Goal: Navigation & Orientation: Find specific page/section

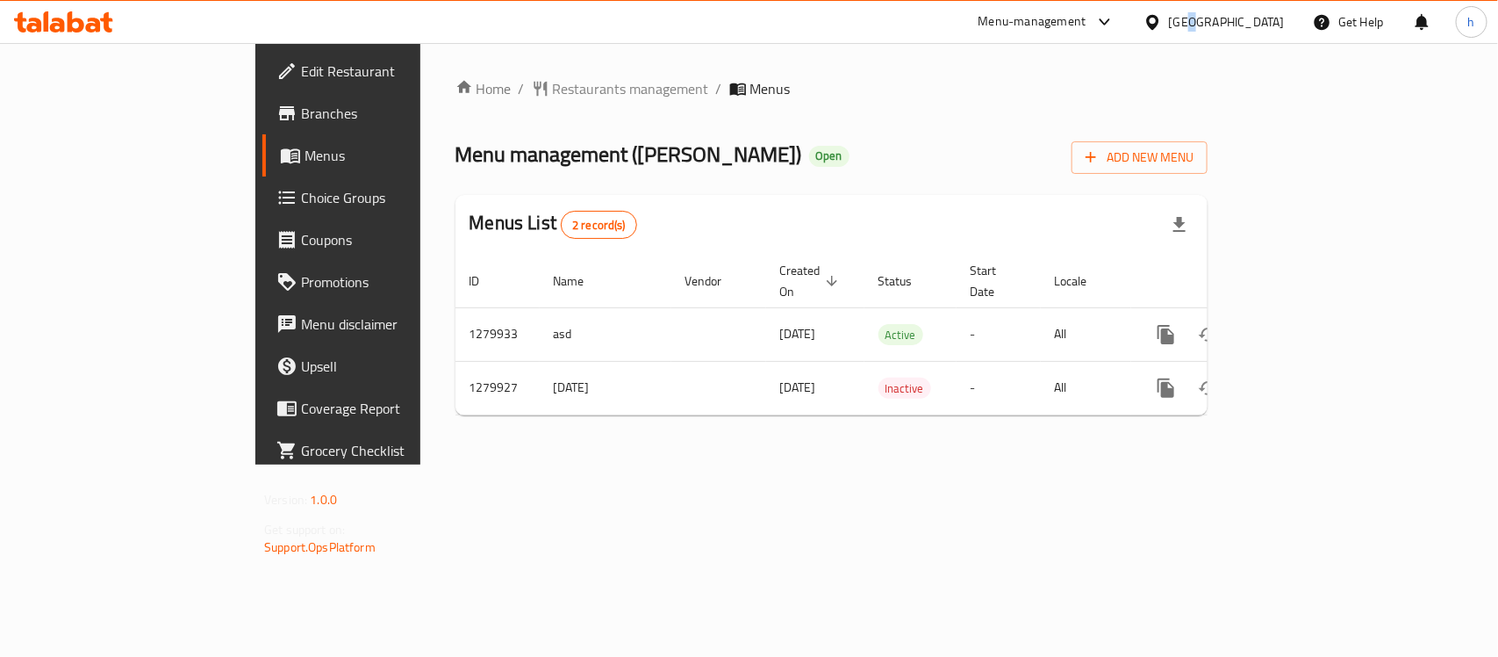
click at [1275, 16] on div "[GEOGRAPHIC_DATA]" at bounding box center [1227, 21] width 116 height 19
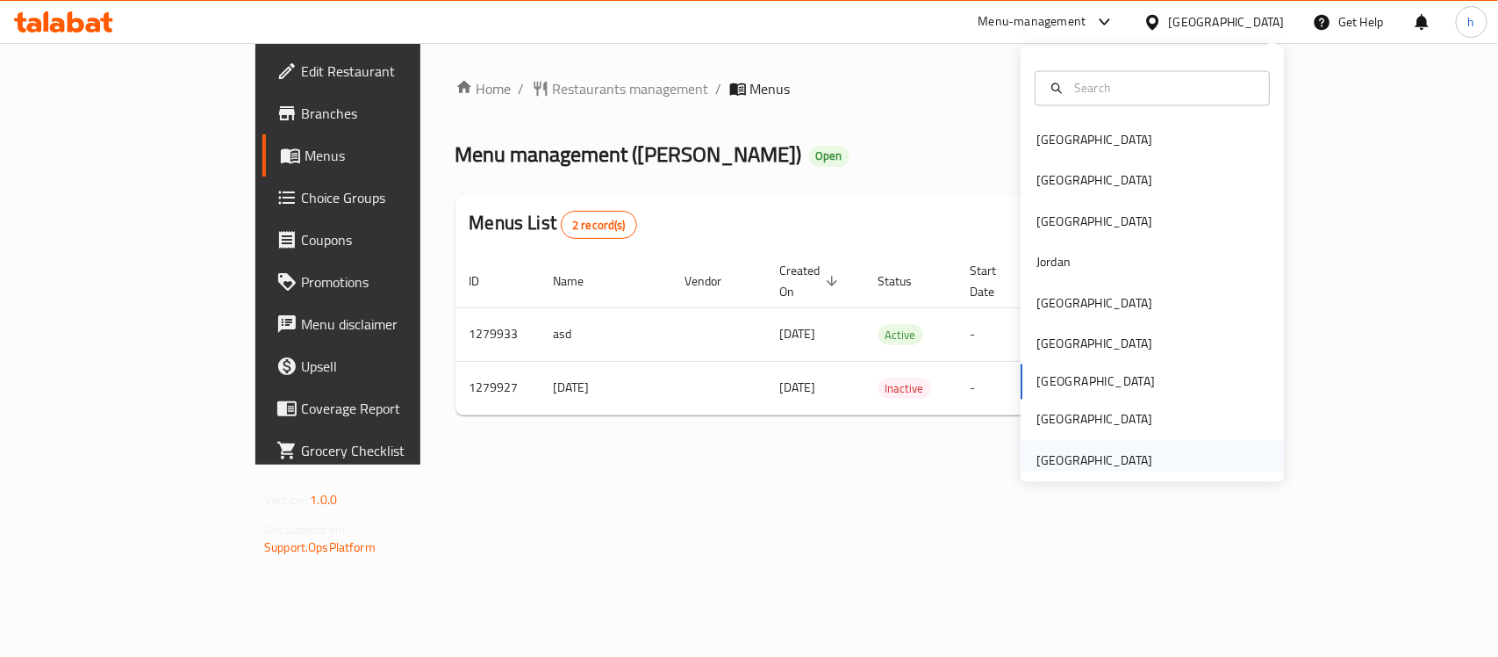
click at [1095, 463] on div "[GEOGRAPHIC_DATA]" at bounding box center [1095, 459] width 116 height 19
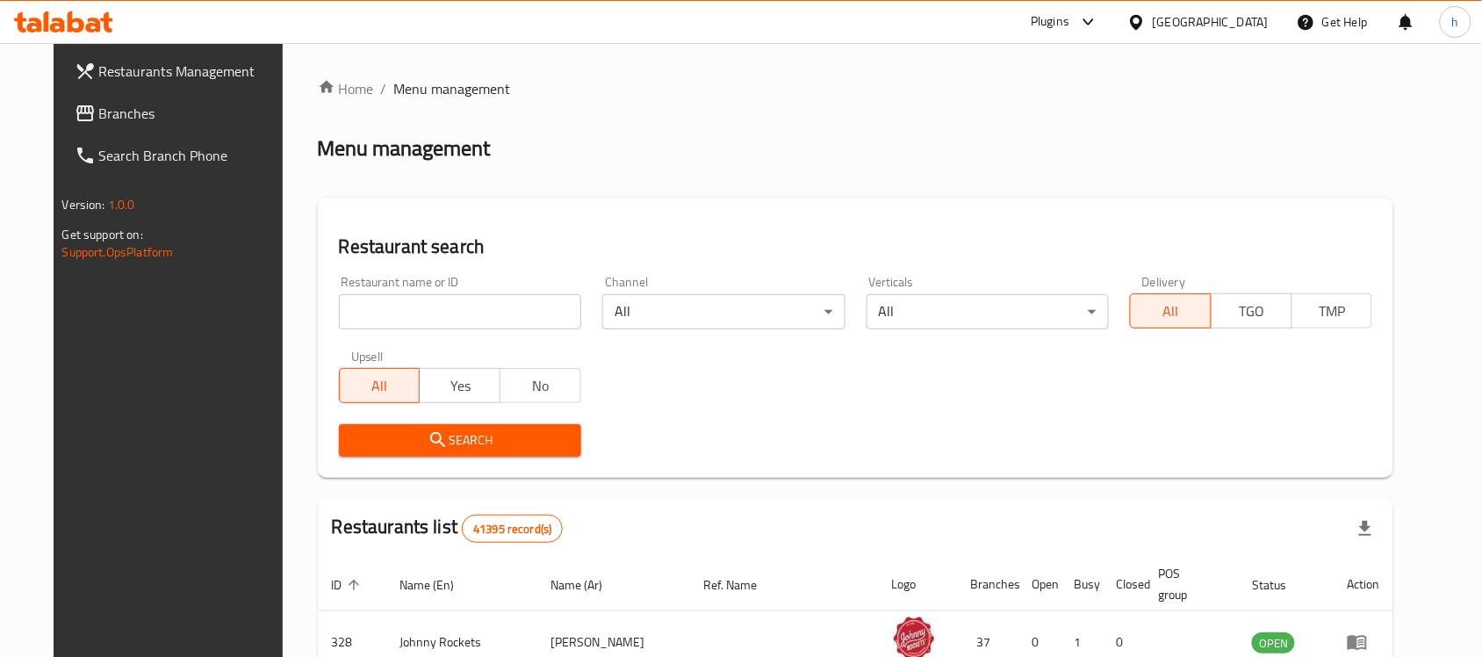
click at [99, 114] on span "Branches" at bounding box center [193, 113] width 188 height 21
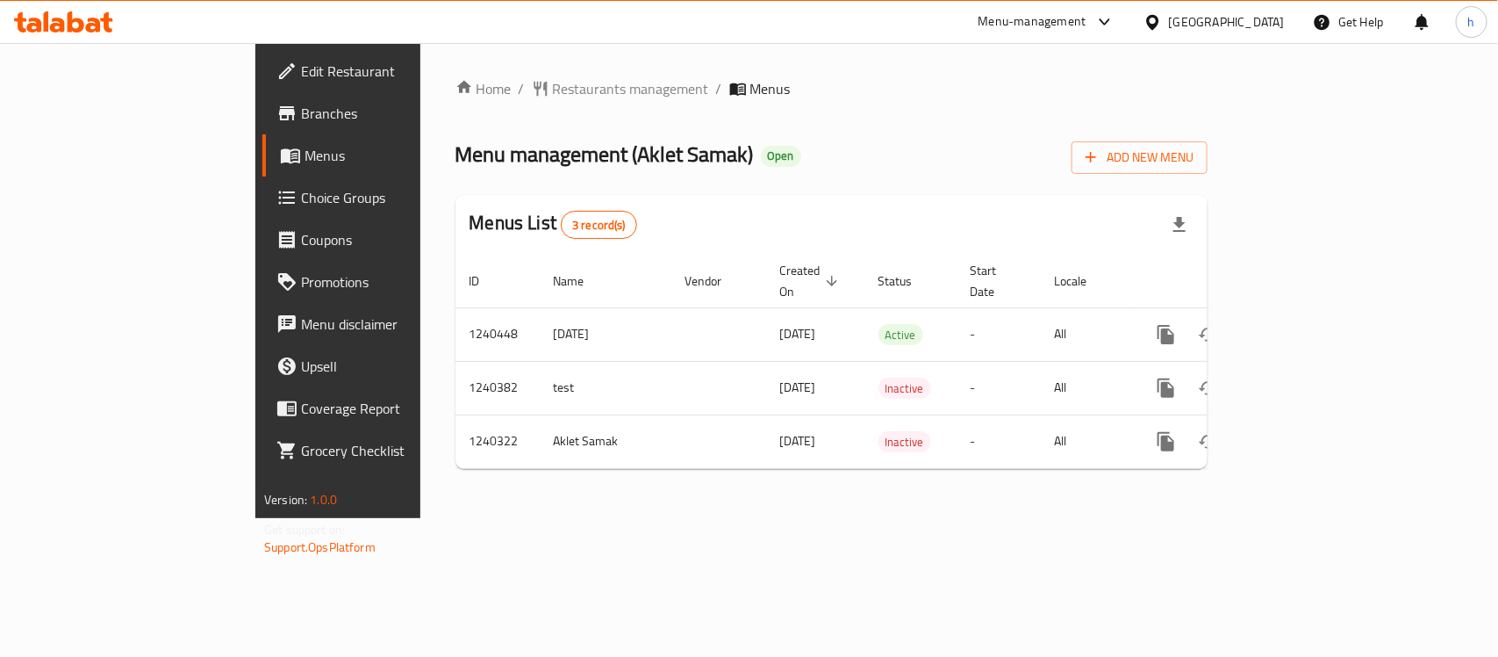
click at [534, 518] on div "Home / Restaurants management / Menus Menu management ( Aklet Samak ) Open Add …" at bounding box center [831, 280] width 823 height 475
click at [553, 83] on span "Restaurants management" at bounding box center [631, 88] width 156 height 21
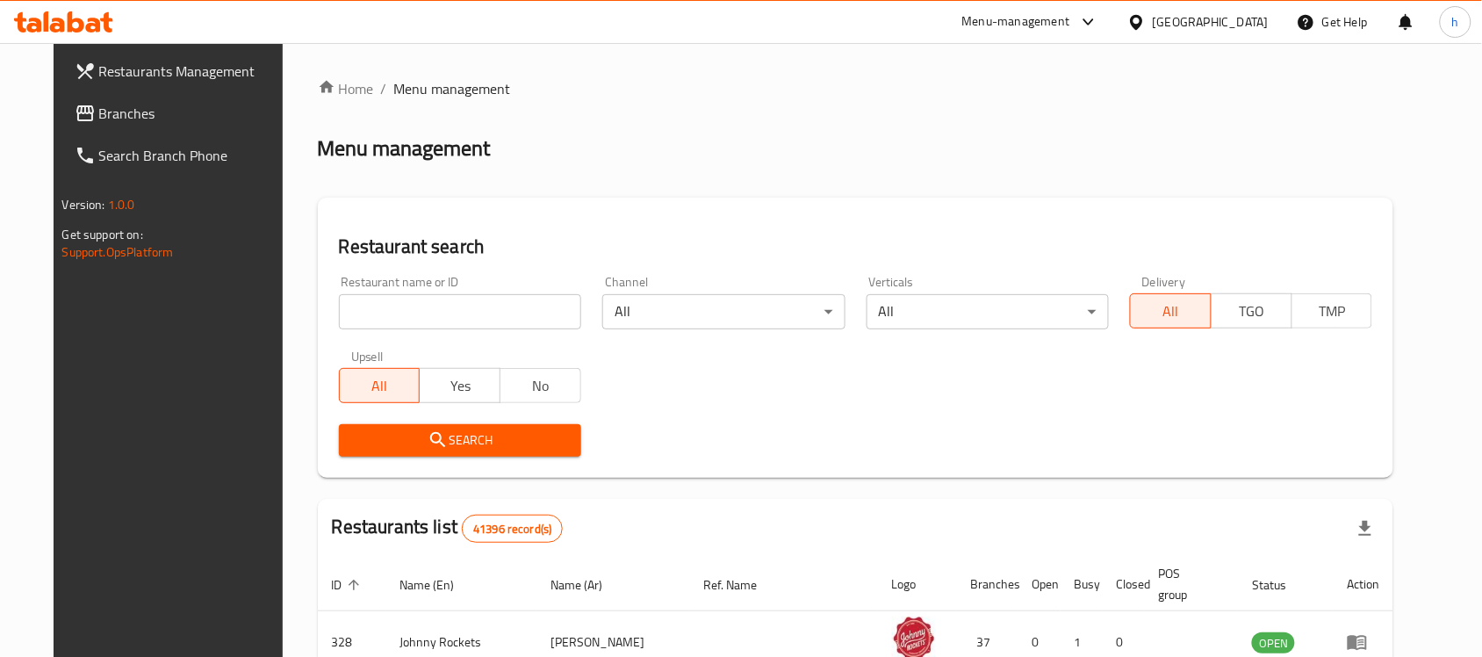
click at [77, 124] on div "Restaurants Management Branches Search Branch Phone Version: 1.0.0 Get support …" at bounding box center [742, 619] width 1376 height 1152
click at [99, 115] on span "Branches" at bounding box center [193, 113] width 188 height 21
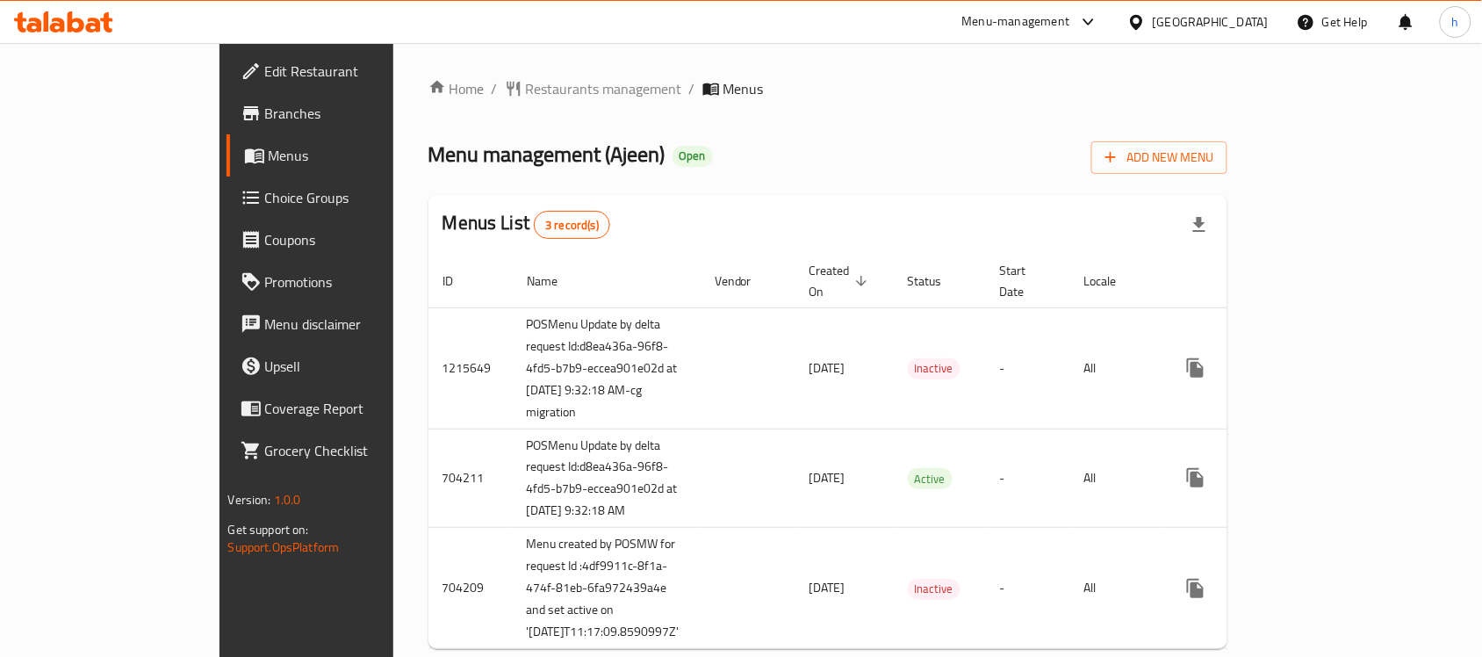
click at [790, 116] on div "Home / Restaurants management / Menus Menu management ( Ajeen ) Open Add New Me…" at bounding box center [828, 370] width 800 height 585
click at [526, 90] on span "Restaurants management" at bounding box center [604, 88] width 156 height 21
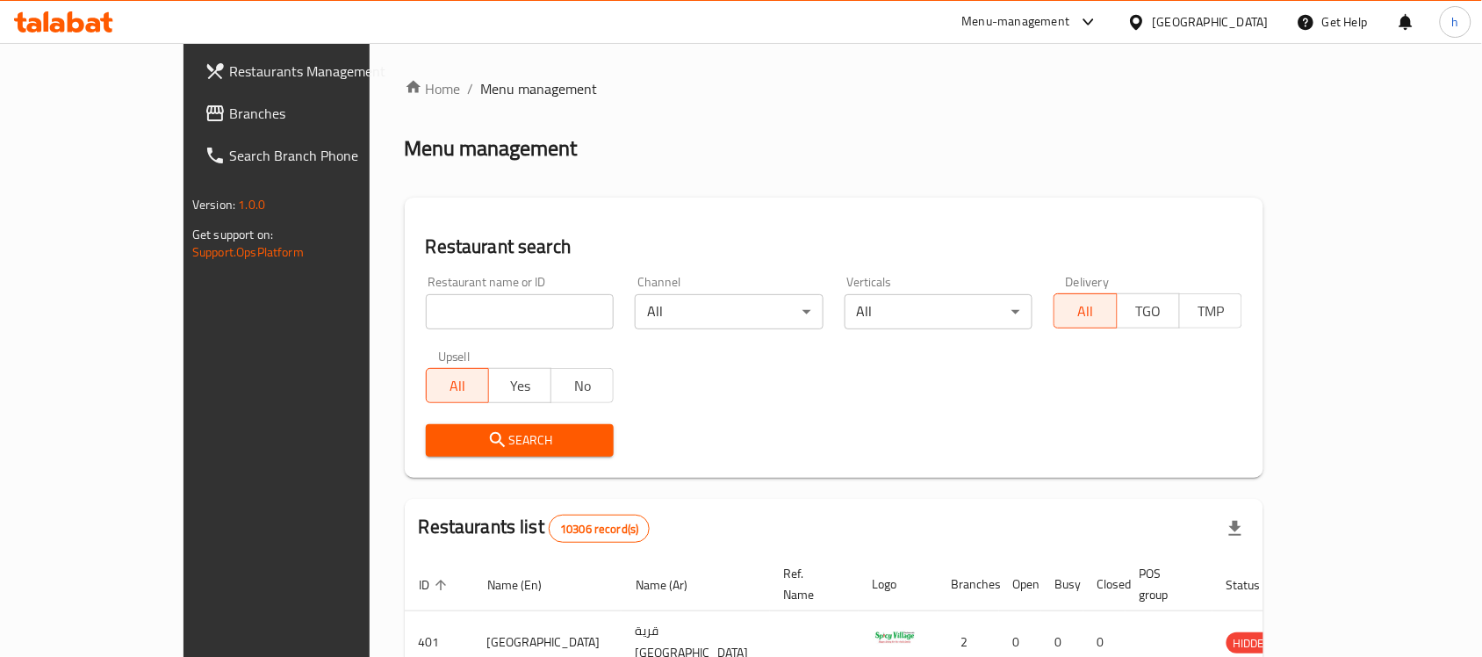
click at [229, 108] on span "Branches" at bounding box center [323, 113] width 188 height 21
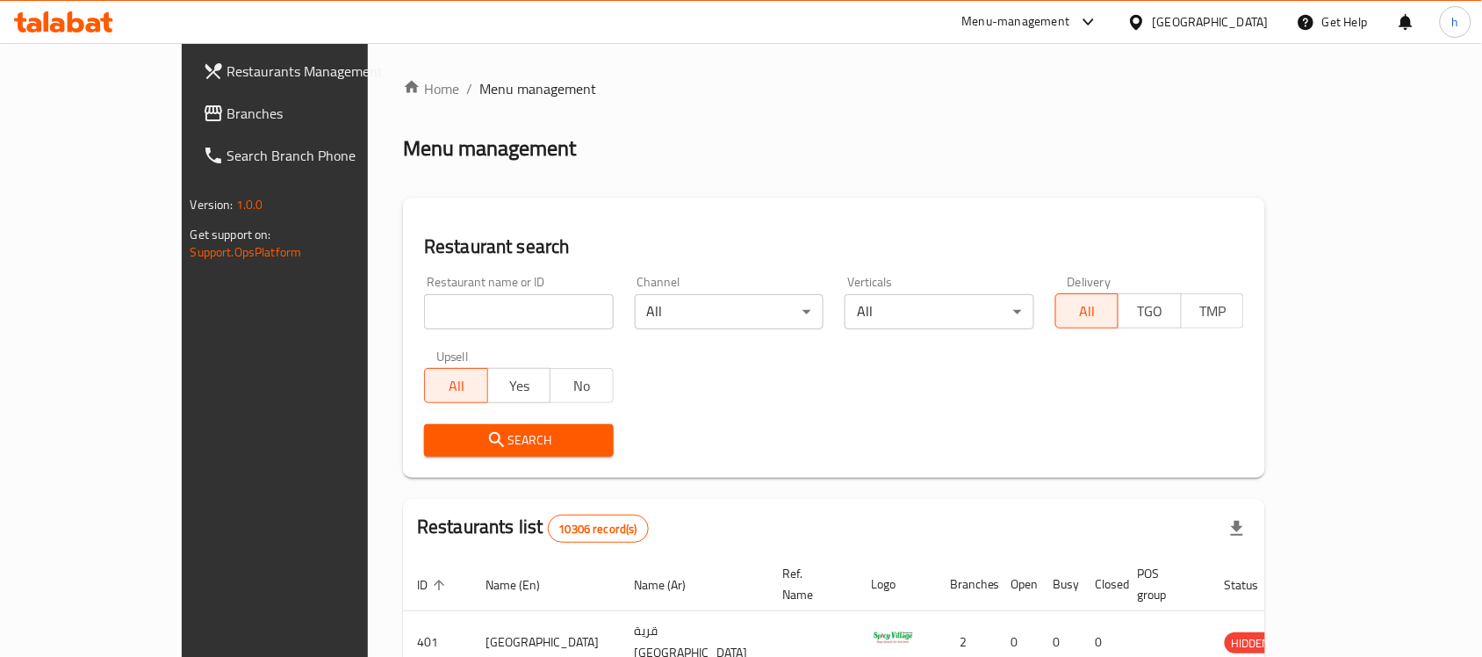
click at [446, 317] on input "search" at bounding box center [519, 311] width 190 height 35
paste input "601212"
type input "601212"
click at [438, 430] on span "Search" at bounding box center [519, 440] width 162 height 22
click at [1273, 19] on div "[GEOGRAPHIC_DATA]" at bounding box center [1197, 22] width 169 height 42
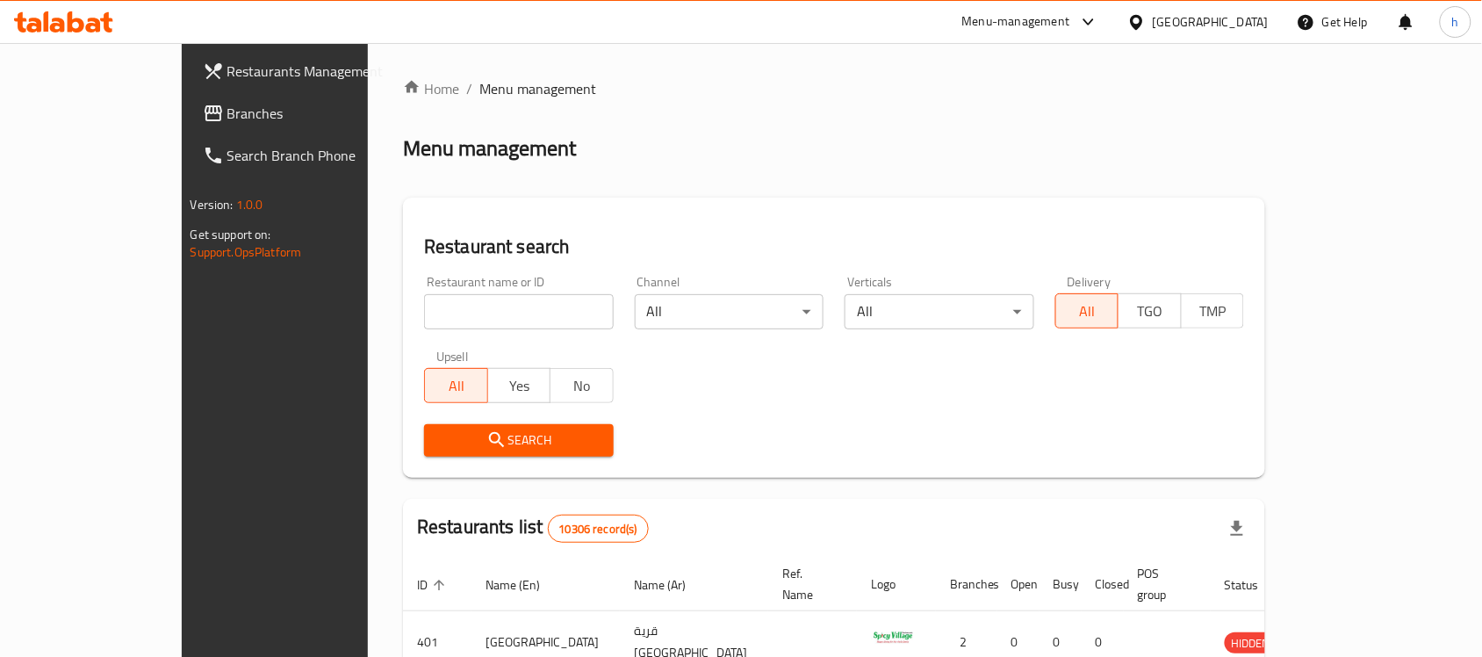
click at [1244, 12] on div "[GEOGRAPHIC_DATA]" at bounding box center [1211, 21] width 116 height 19
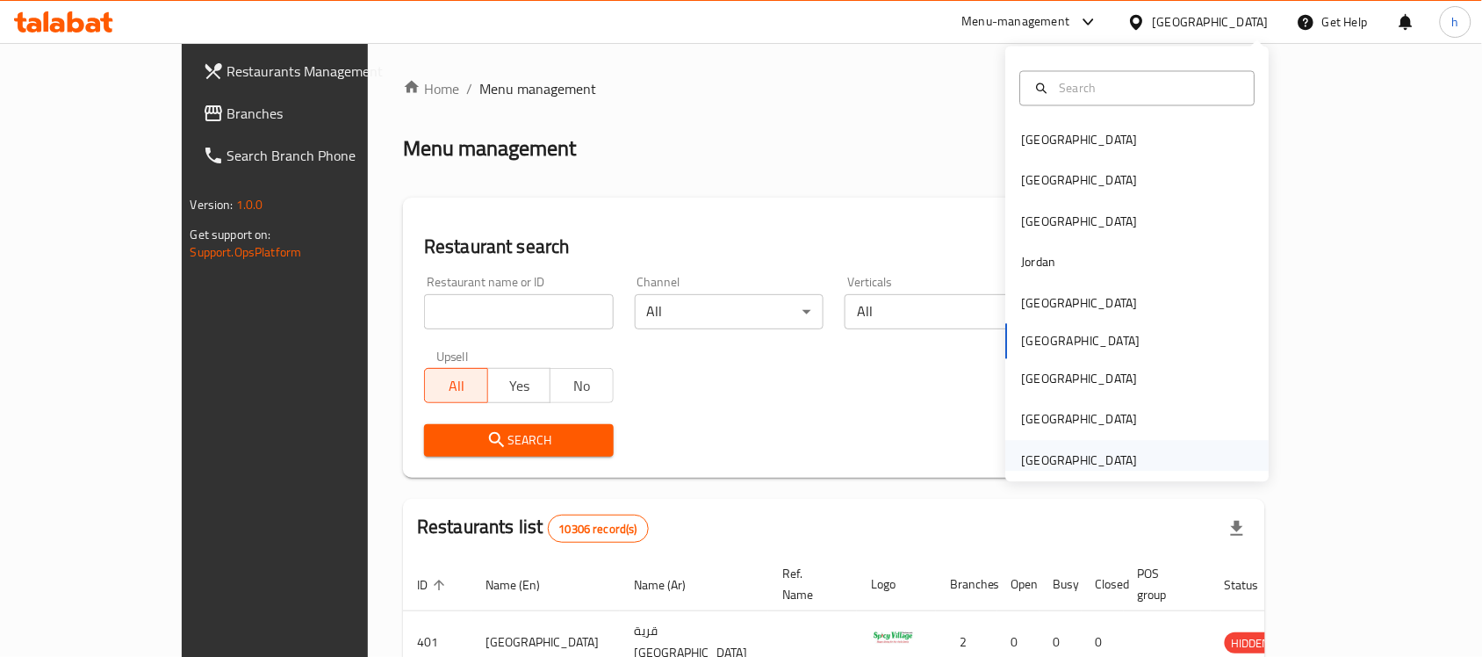
click at [1045, 463] on div "[GEOGRAPHIC_DATA]" at bounding box center [1080, 459] width 116 height 19
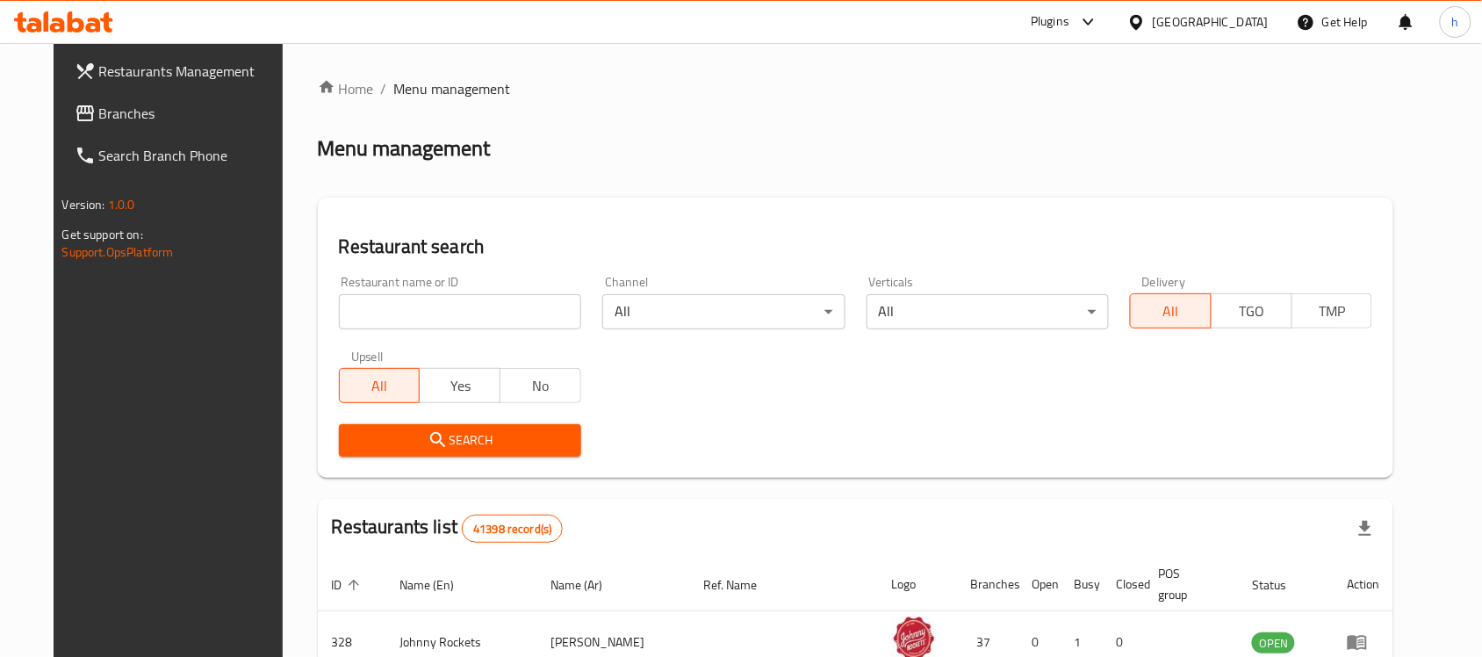
click at [99, 108] on span "Branches" at bounding box center [193, 113] width 188 height 21
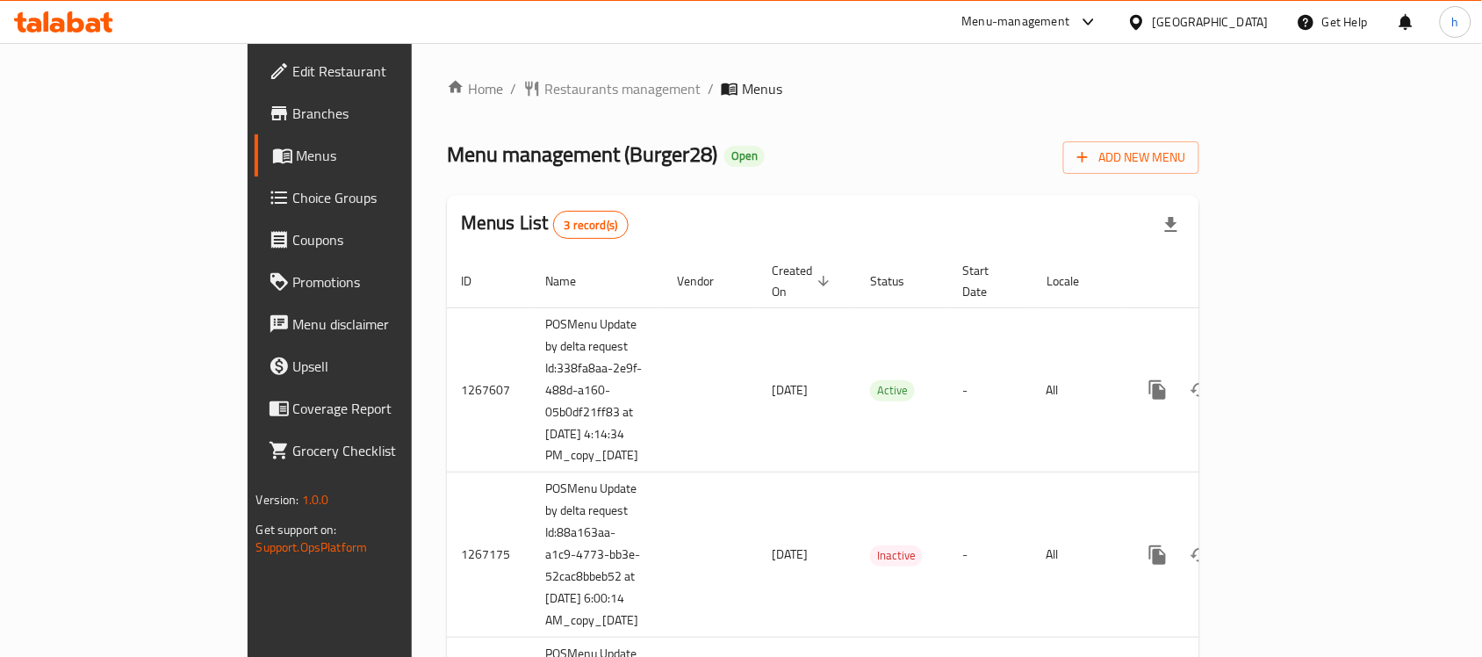
click at [832, 154] on div "Menu management ( Burger28 ) Open Add New Menu" at bounding box center [823, 154] width 752 height 40
click at [544, 82] on span "Restaurants management" at bounding box center [622, 88] width 156 height 21
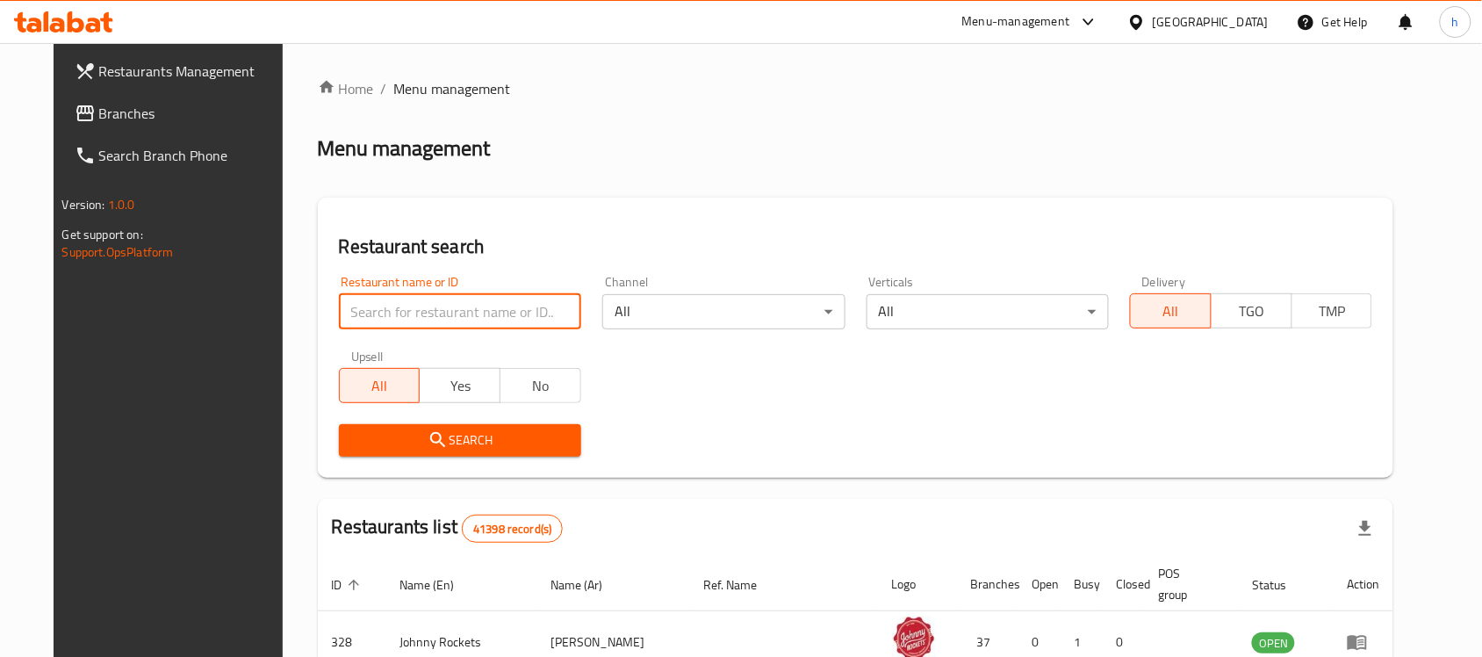
click at [445, 310] on input "search" at bounding box center [460, 311] width 242 height 35
paste input "673074"
type input "673074"
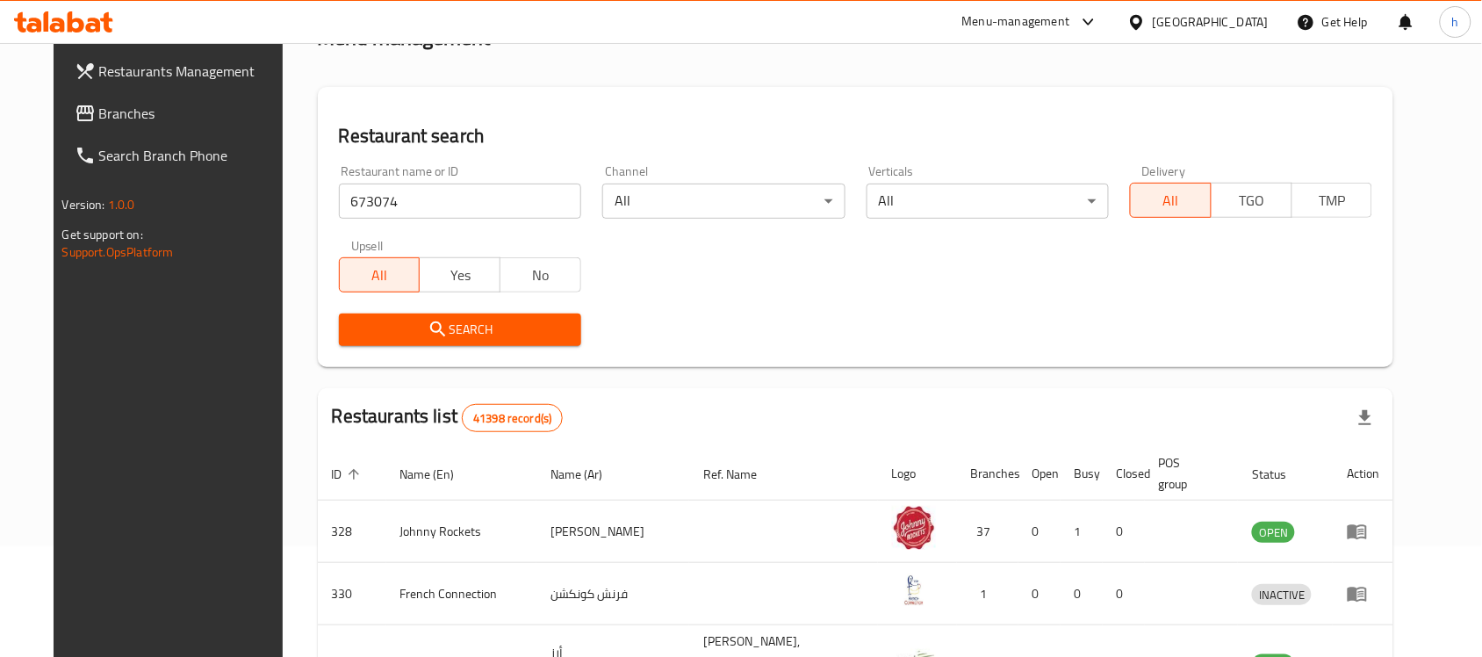
scroll to position [110, 0]
click at [453, 326] on span "Search" at bounding box center [460, 331] width 214 height 22
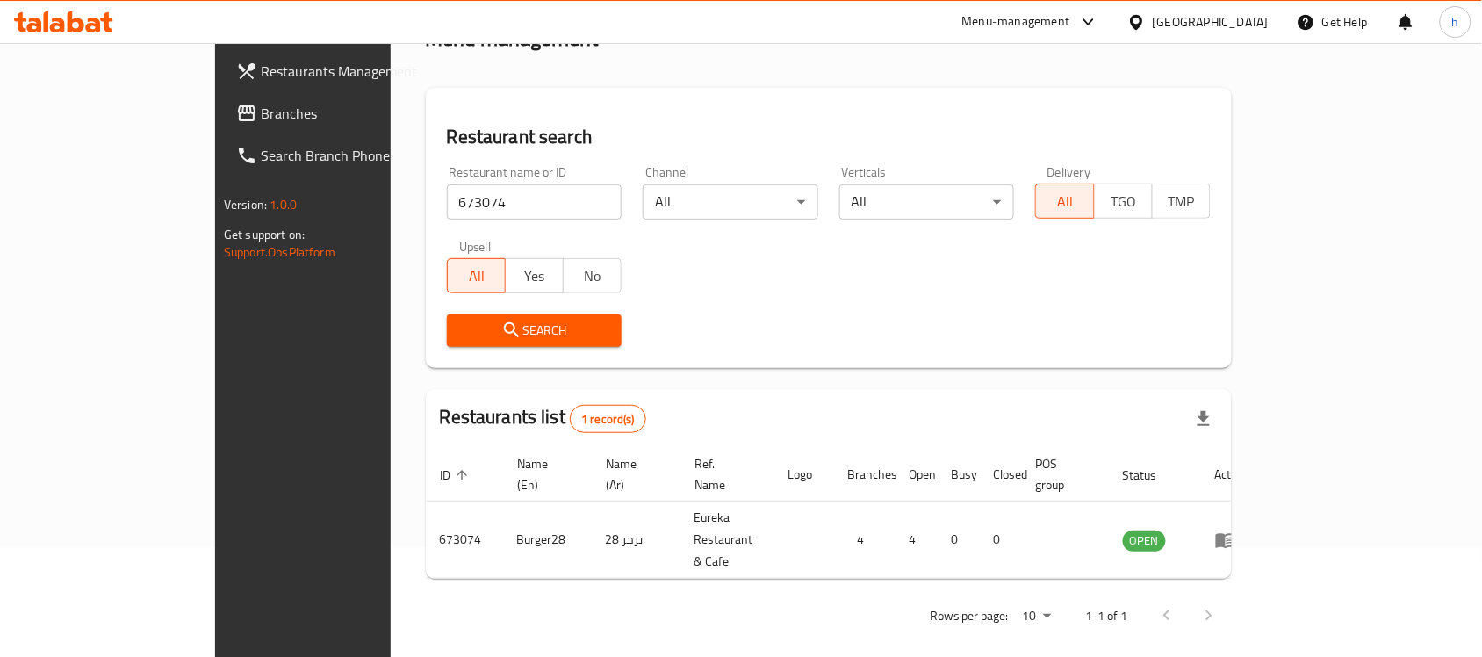
scroll to position [92, 0]
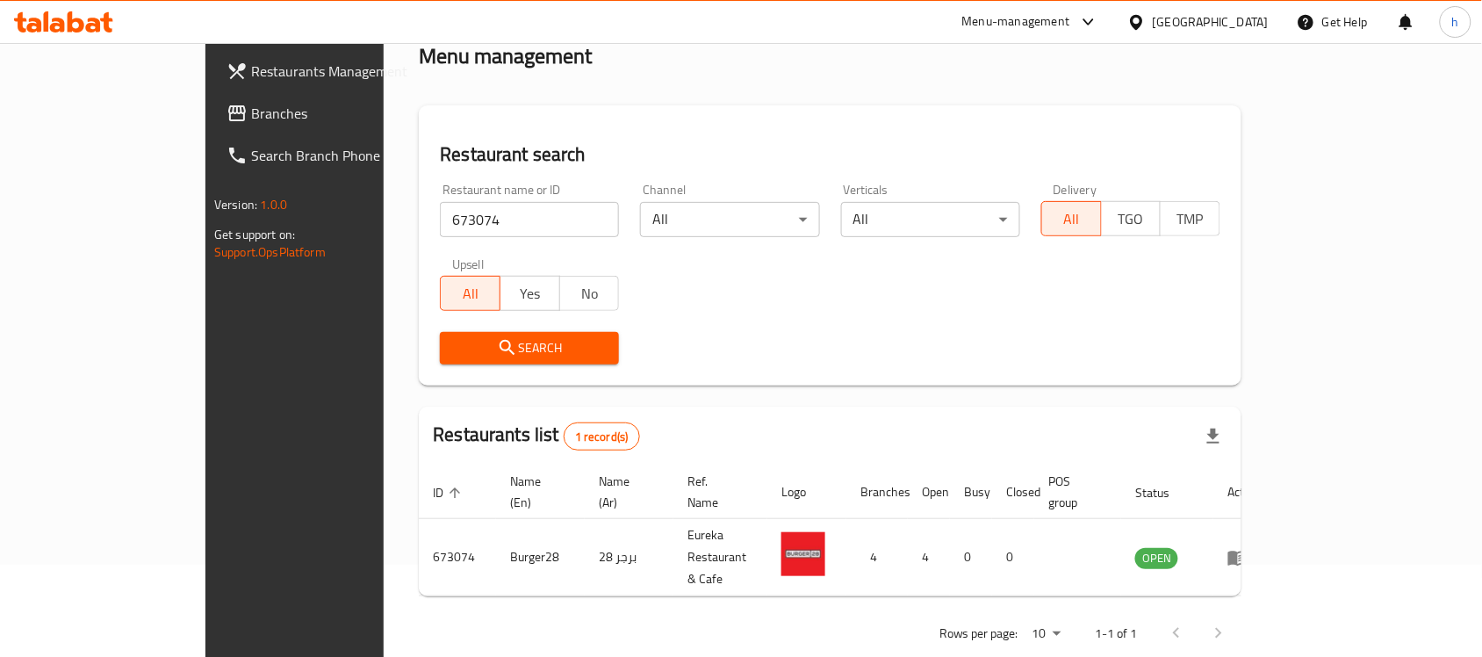
click at [1182, 12] on div "[GEOGRAPHIC_DATA]" at bounding box center [1211, 21] width 116 height 19
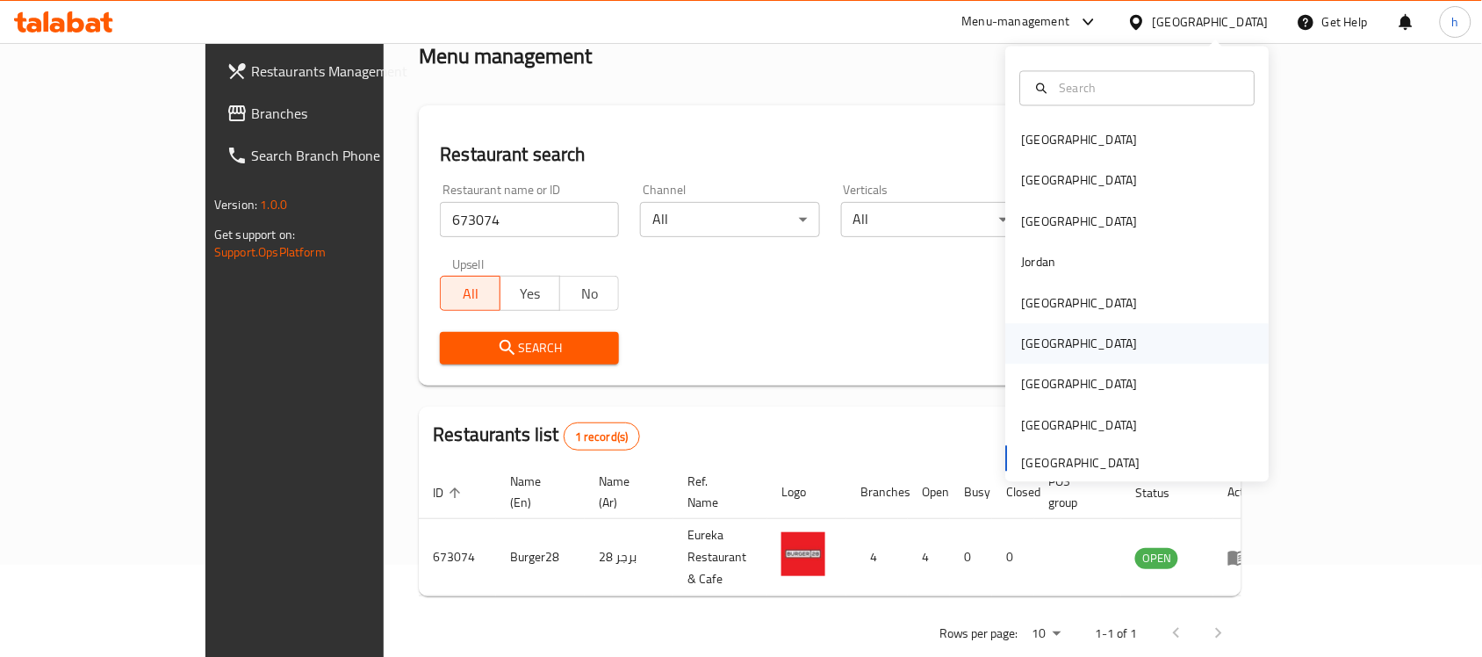
click at [1051, 334] on div "[GEOGRAPHIC_DATA]" at bounding box center [1137, 344] width 263 height 40
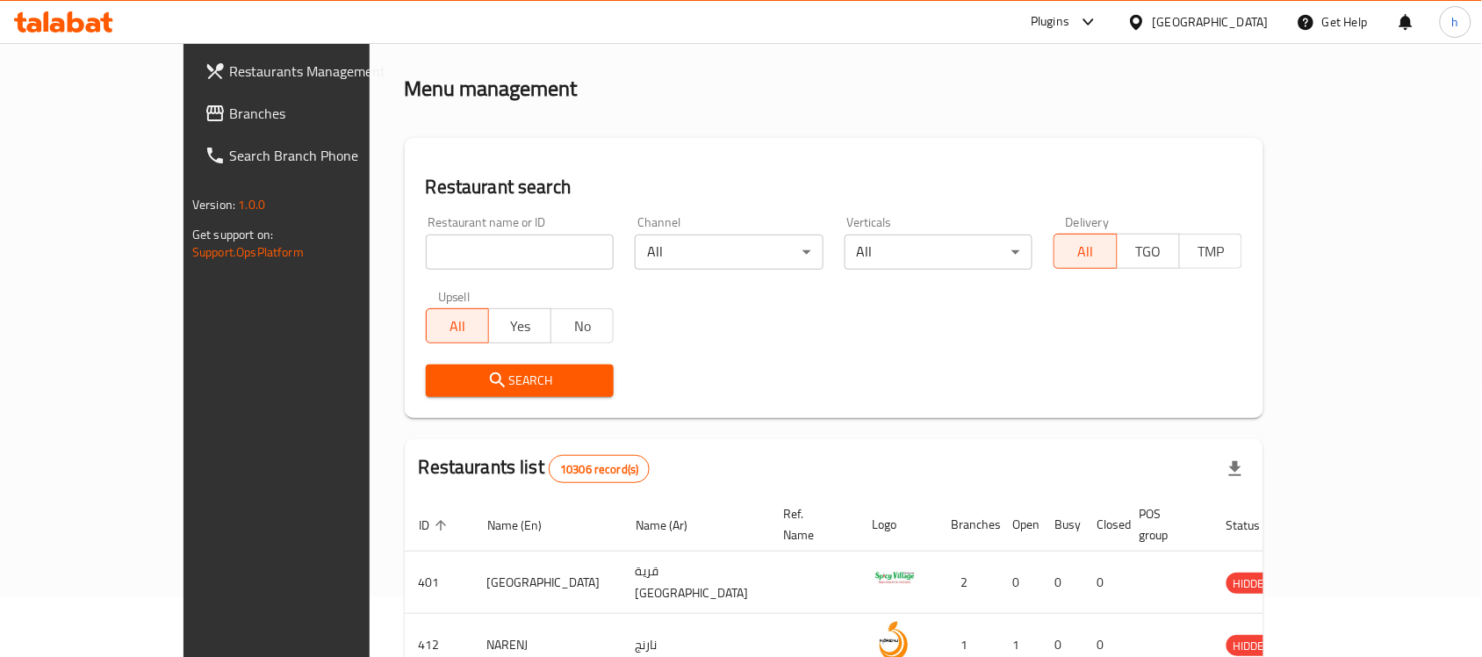
scroll to position [92, 0]
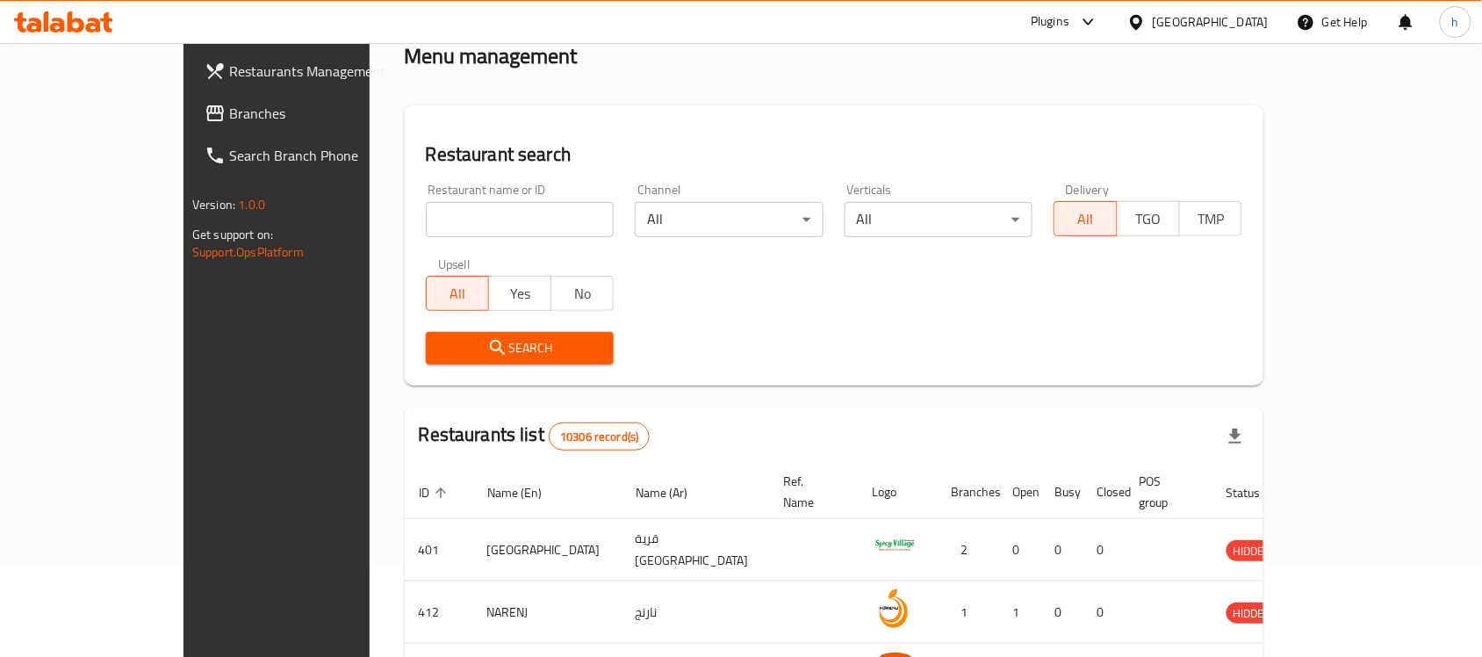
click at [229, 112] on span "Branches" at bounding box center [323, 113] width 188 height 21
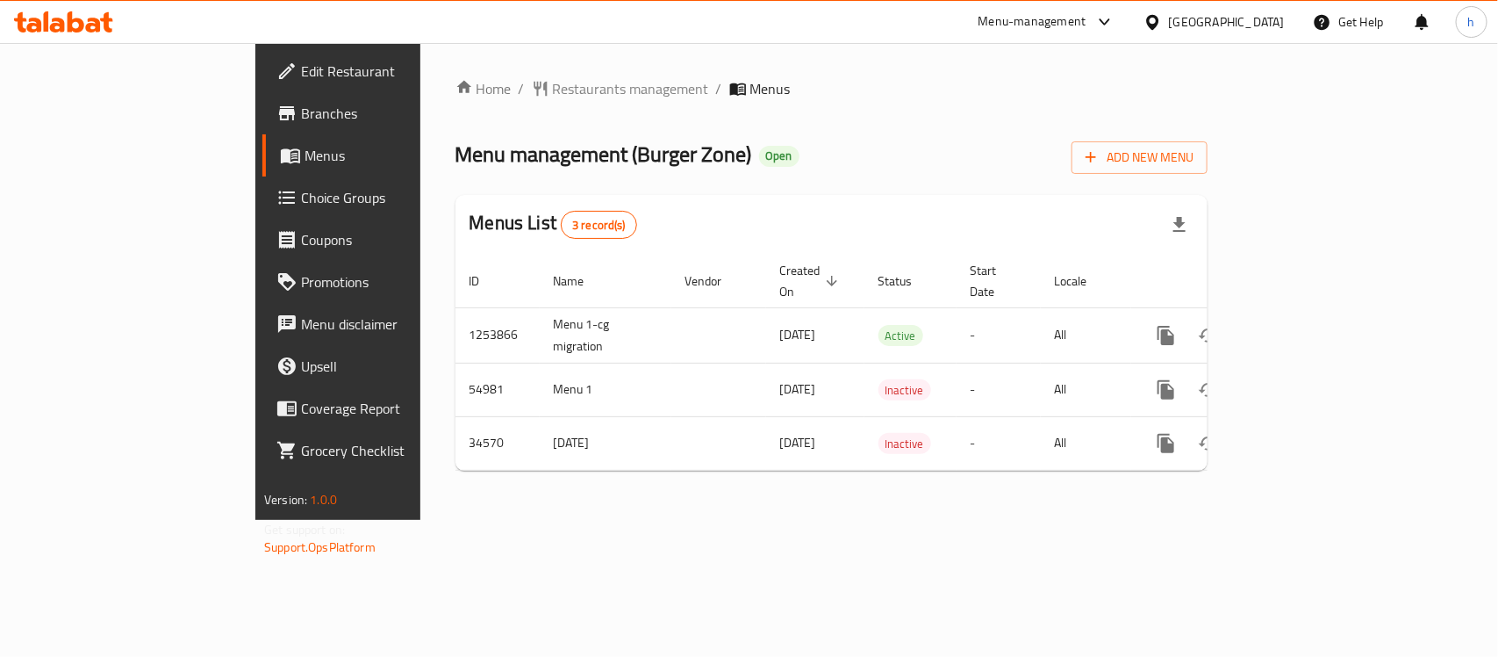
click at [562, 520] on div "Home / Restaurants management / Menus Menu management ( Burger Zone ) Open Add …" at bounding box center [831, 281] width 823 height 477
click at [1261, 22] on div "[GEOGRAPHIC_DATA]" at bounding box center [1227, 21] width 116 height 19
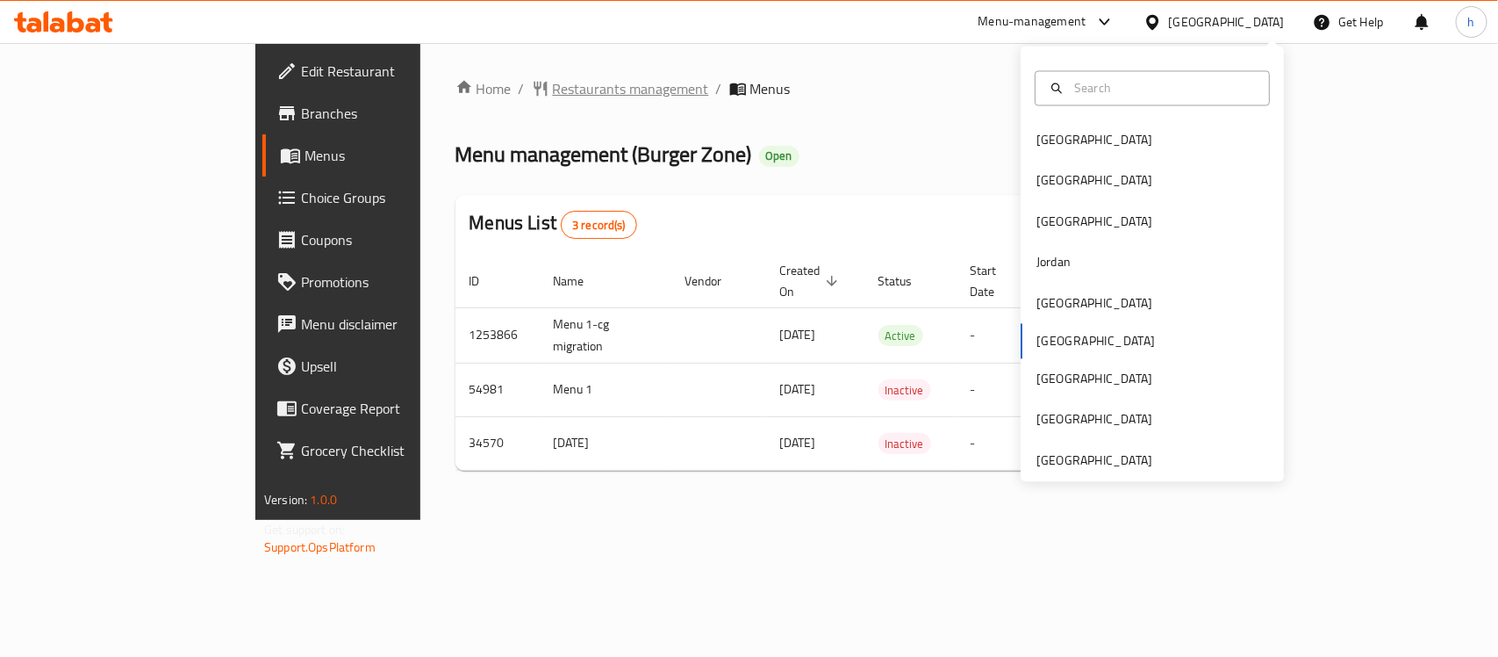
click at [553, 85] on span "Restaurants management" at bounding box center [631, 88] width 156 height 21
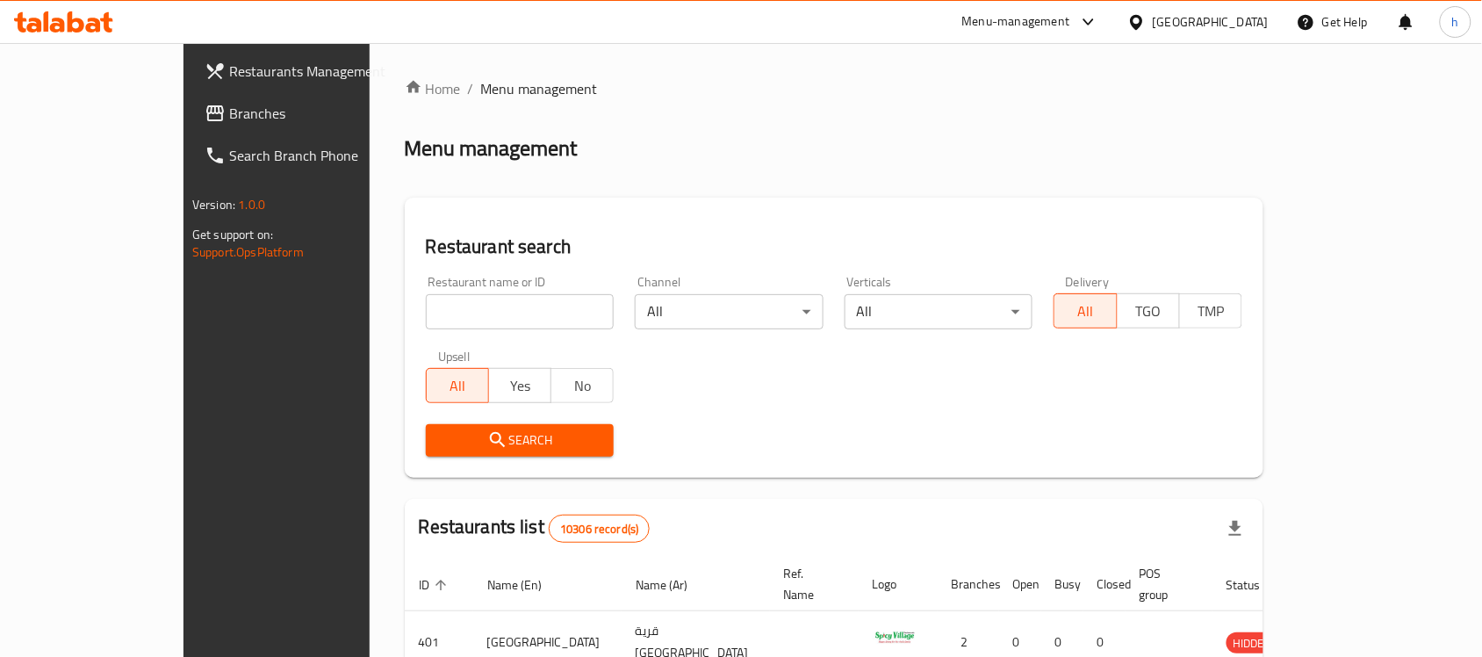
click at [1258, 19] on div "[GEOGRAPHIC_DATA]" at bounding box center [1211, 21] width 116 height 19
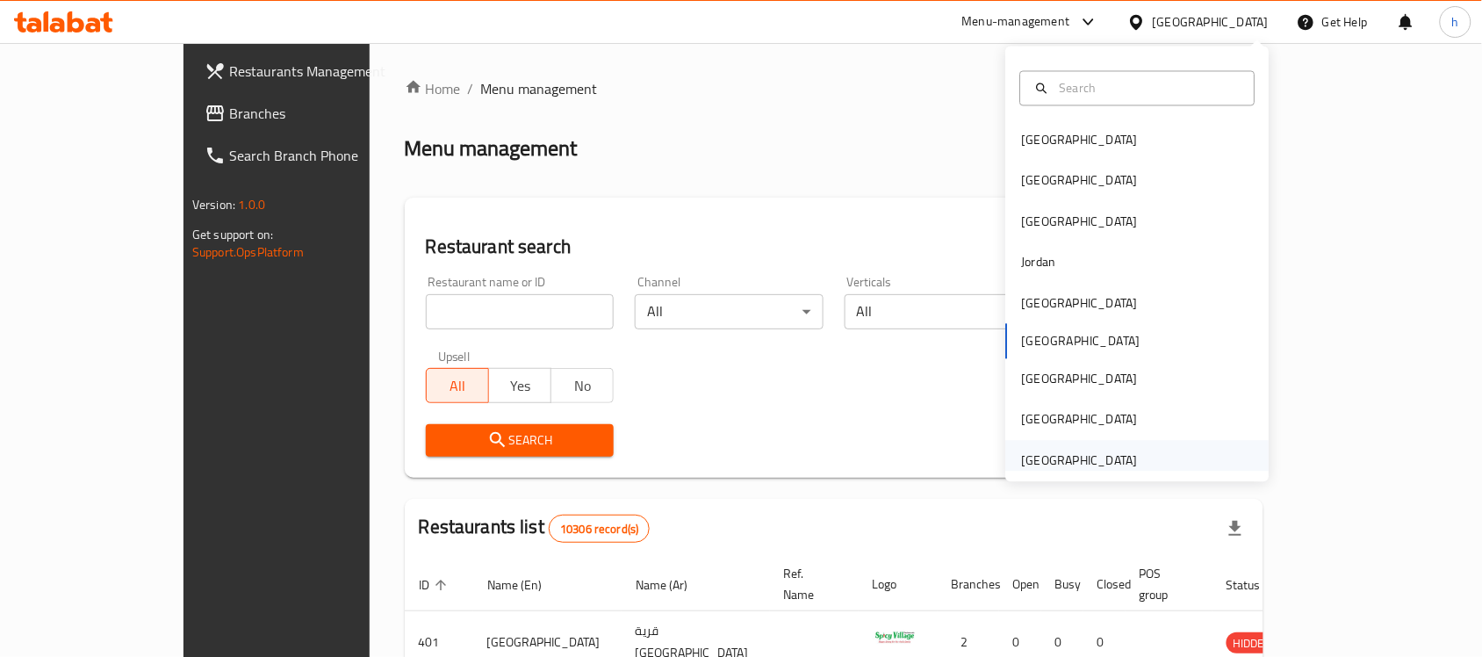
click at [1082, 453] on div "[GEOGRAPHIC_DATA]" at bounding box center [1080, 459] width 116 height 19
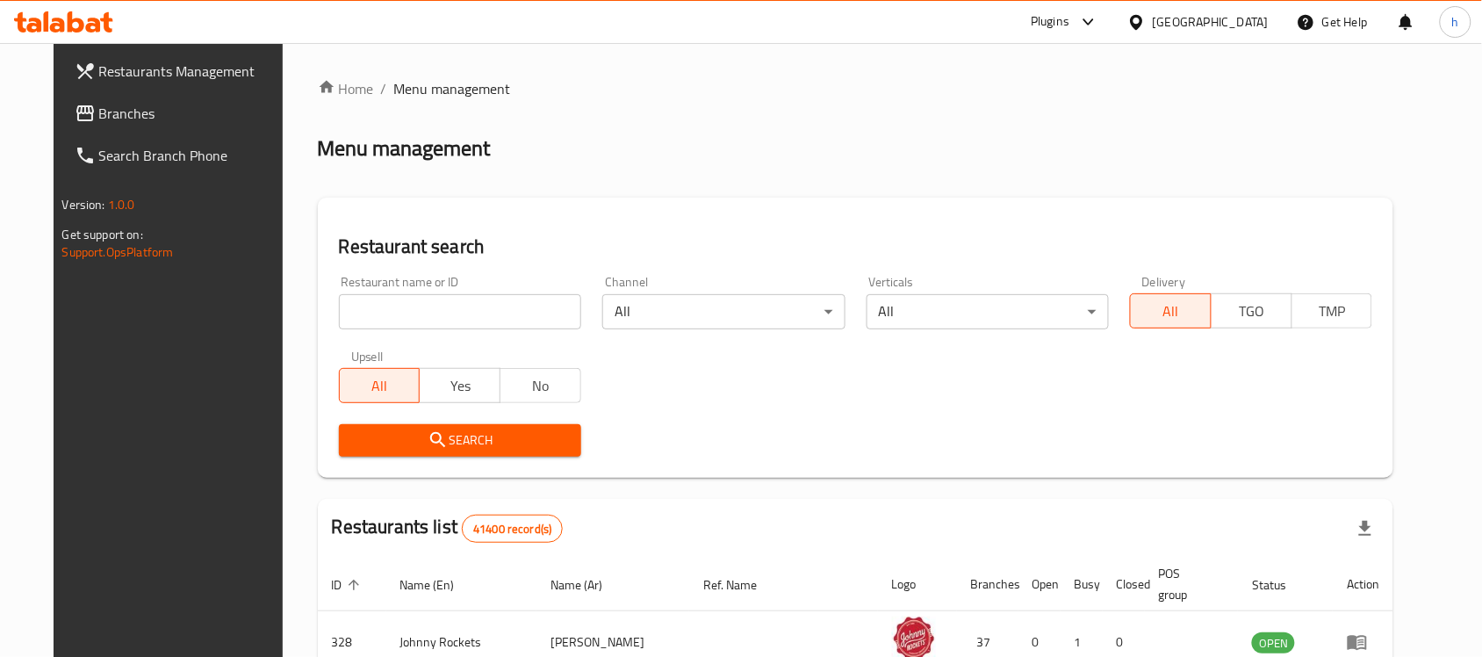
click at [1196, 16] on div "[GEOGRAPHIC_DATA]" at bounding box center [1211, 21] width 116 height 19
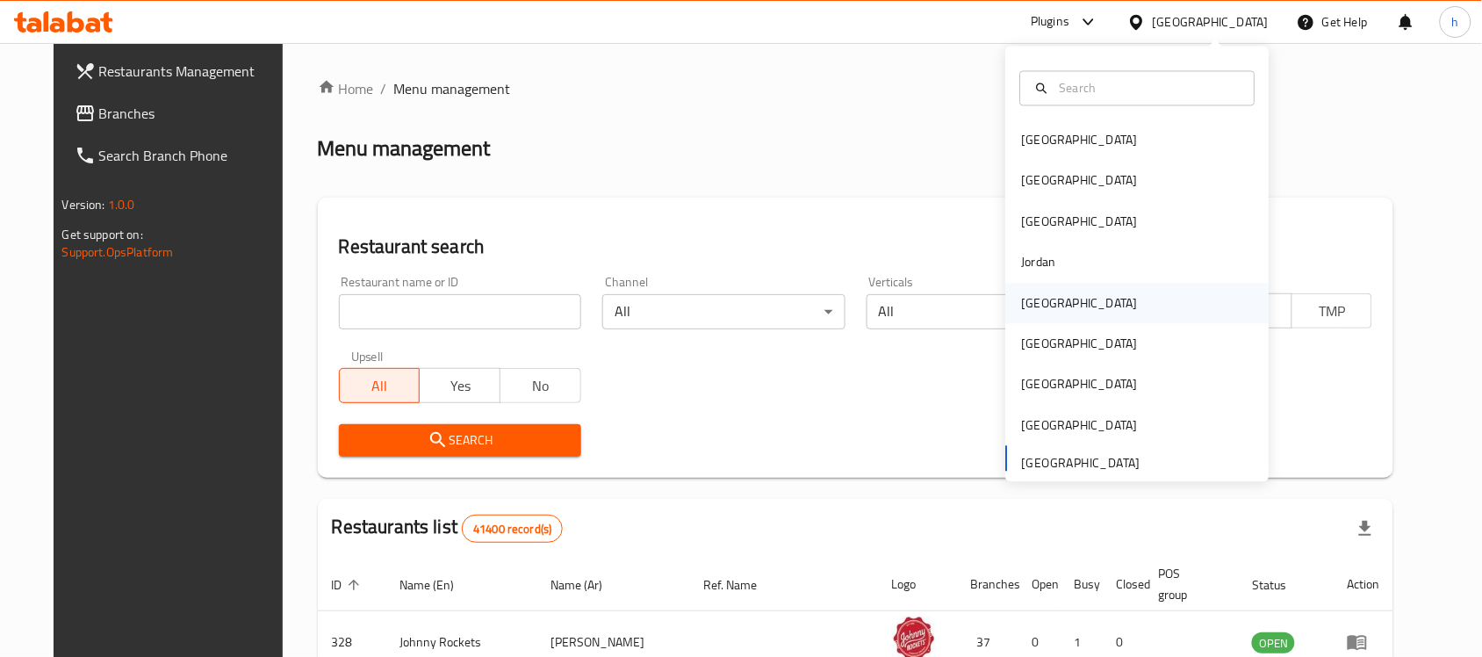
click at [1062, 288] on div "Kuwait" at bounding box center [1137, 303] width 263 height 40
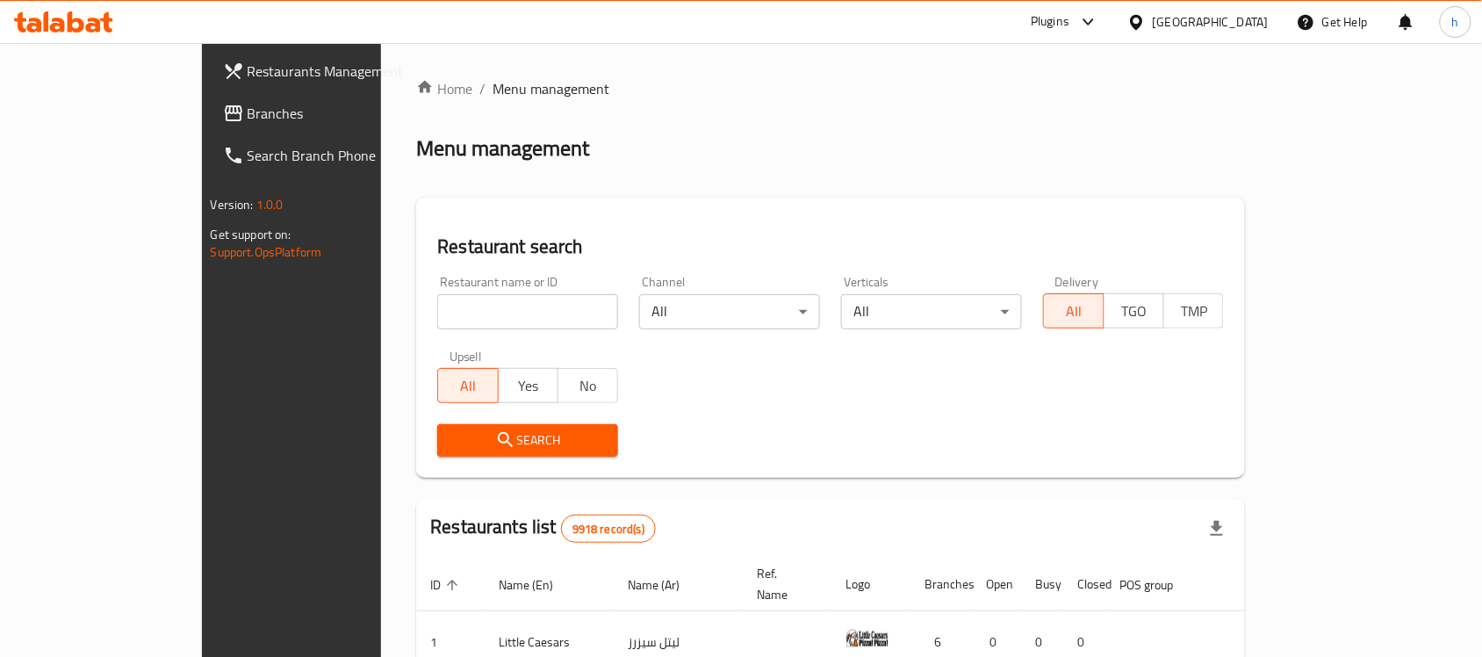
click at [209, 93] on link "Branches" at bounding box center [329, 113] width 241 height 42
click at [248, 103] on span "Branches" at bounding box center [342, 113] width 188 height 21
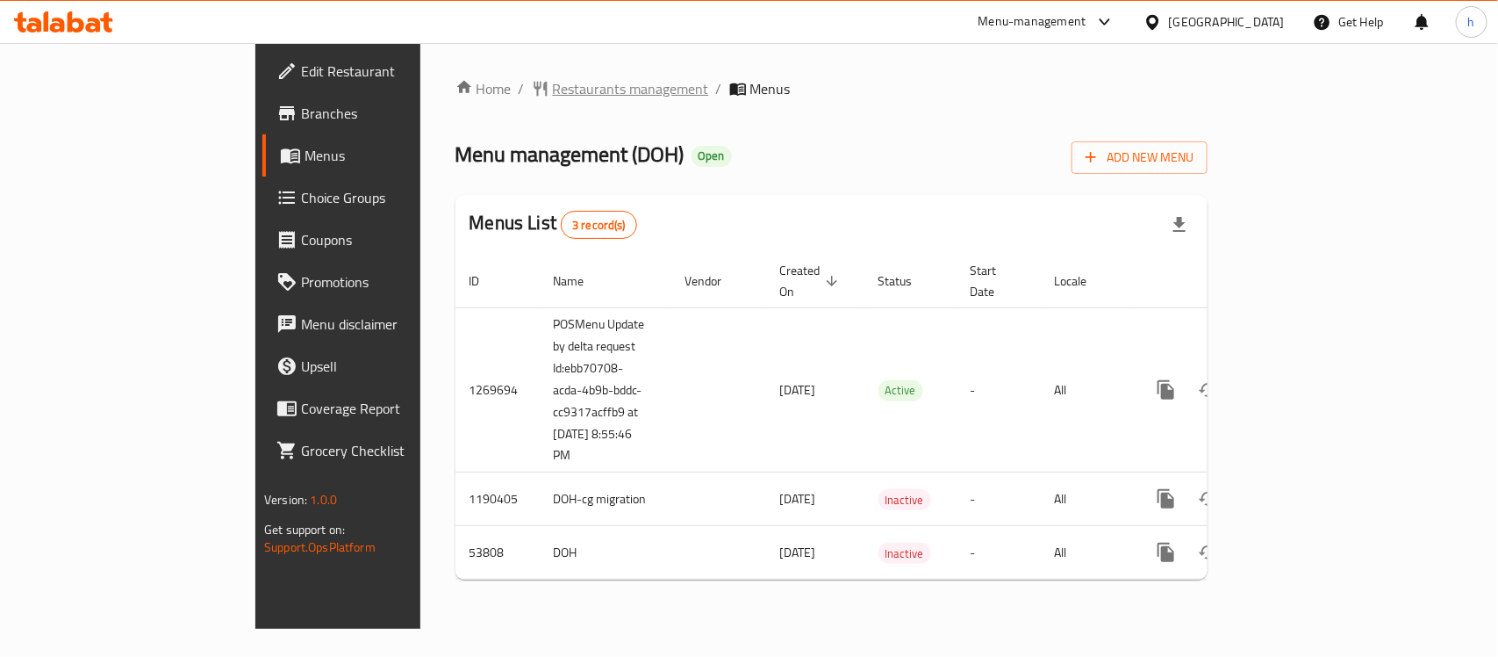
click at [553, 78] on span "Restaurants management" at bounding box center [631, 88] width 156 height 21
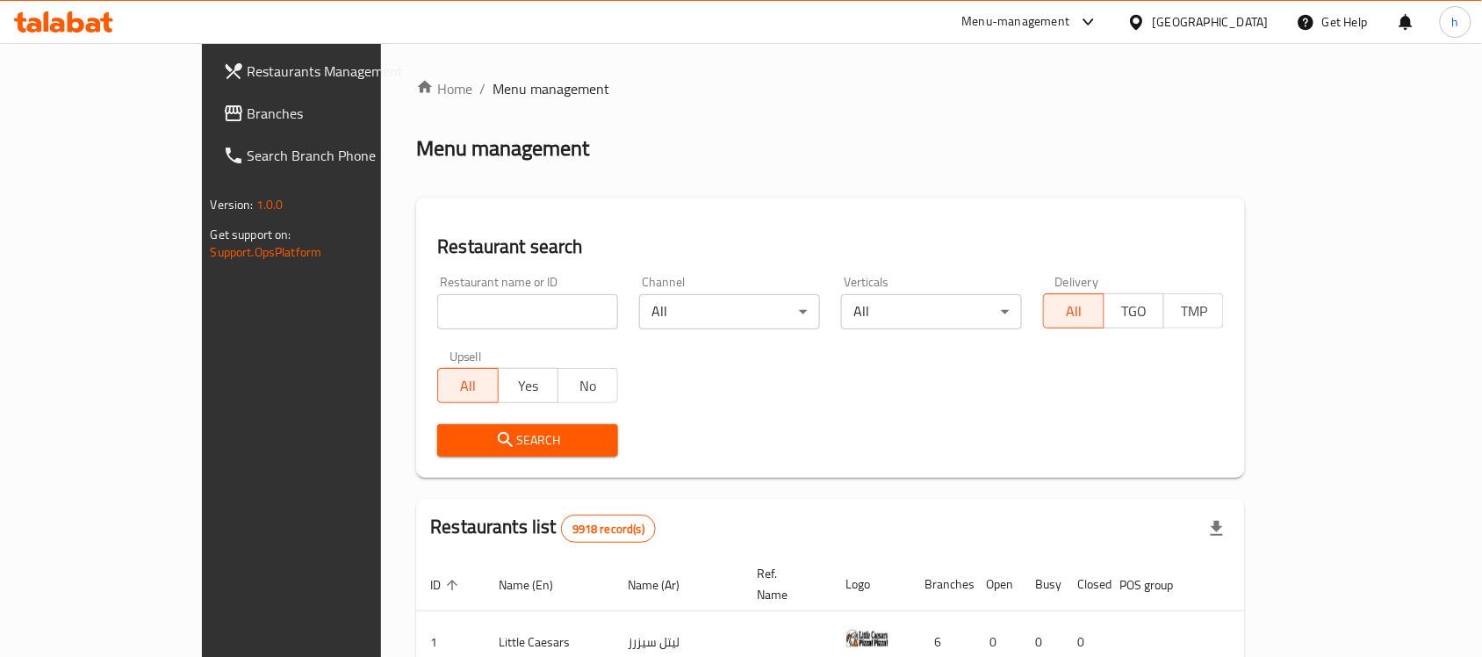
click at [437, 312] on input "search" at bounding box center [527, 311] width 181 height 35
paste input "26640"
type input "26640"
click button "Search" at bounding box center [527, 440] width 181 height 32
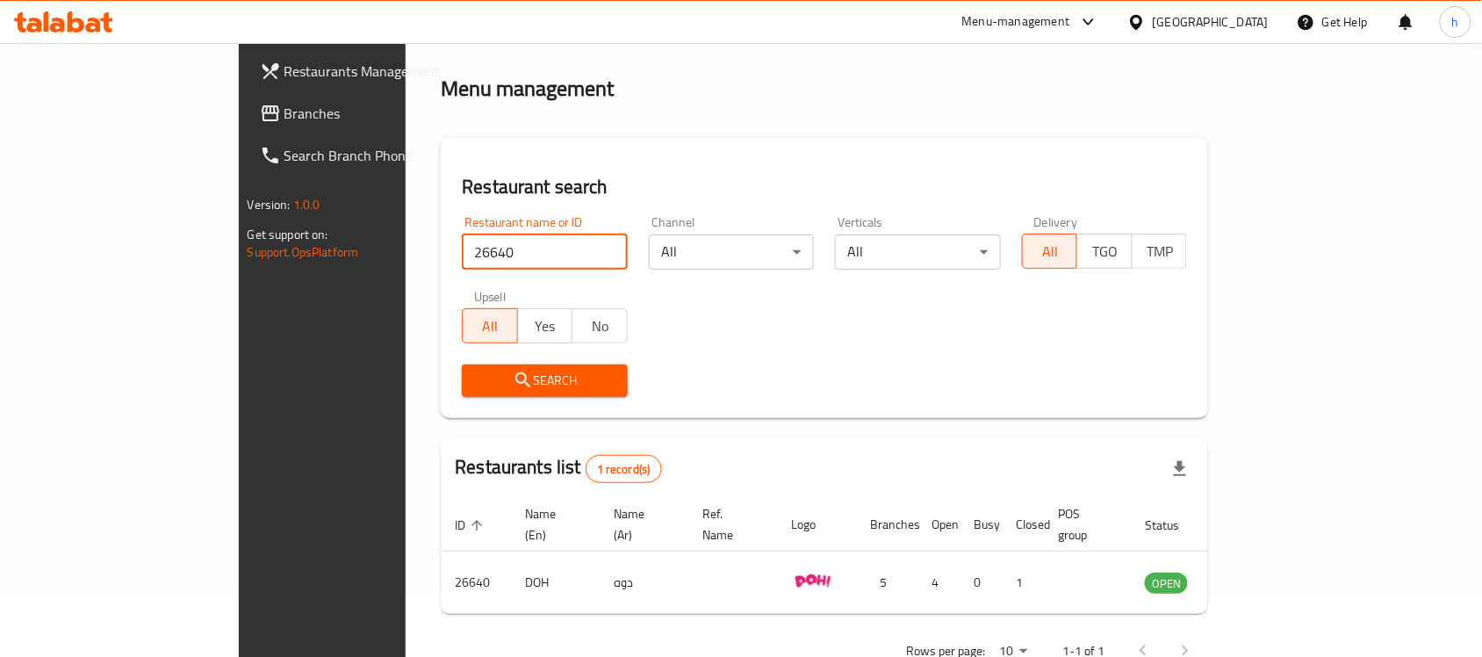
scroll to position [92, 0]
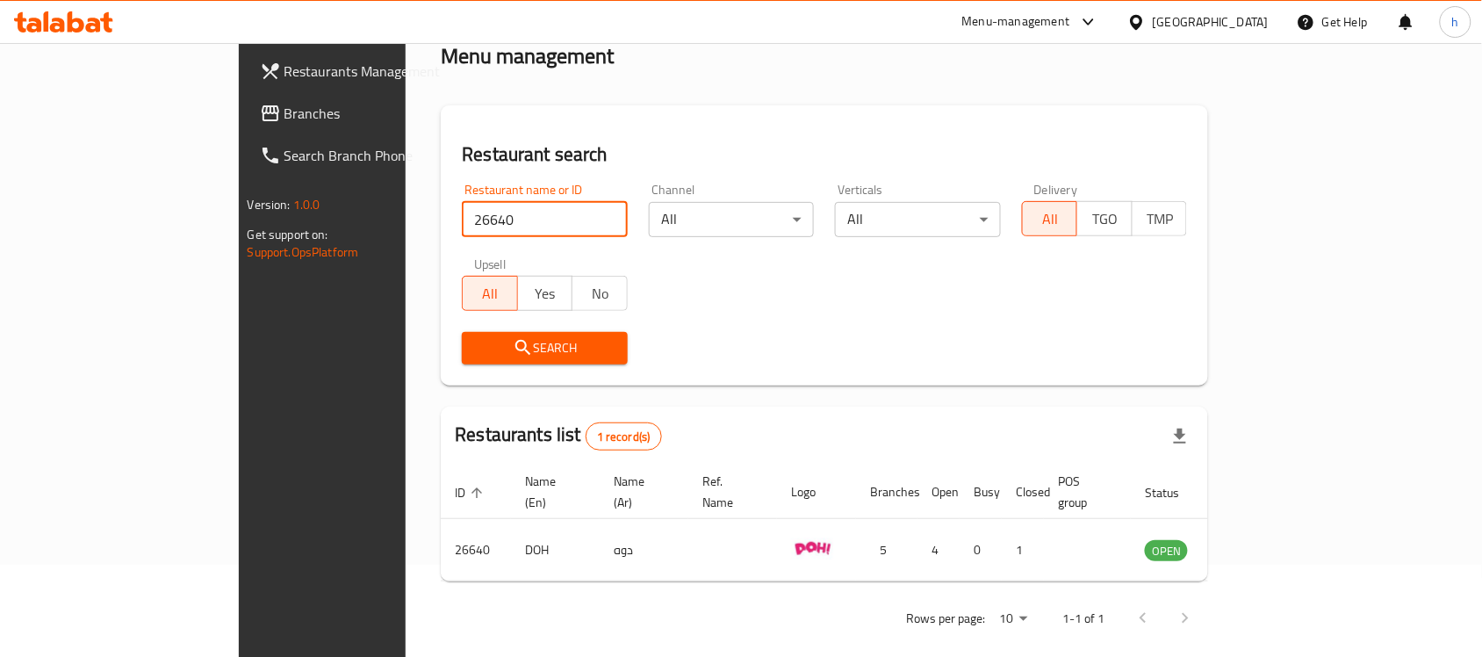
click at [1236, 20] on div "Kuwait" at bounding box center [1211, 21] width 116 height 19
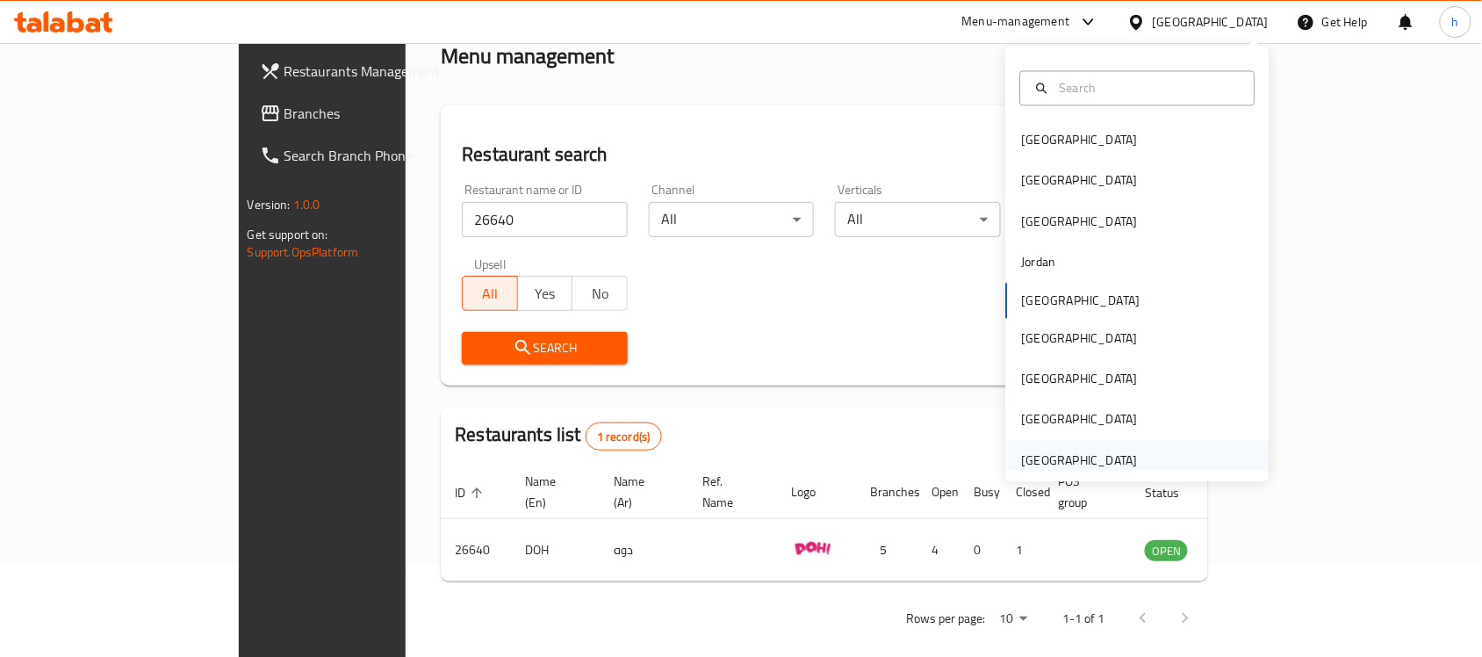
click at [1129, 457] on div "United Arab Emirates" at bounding box center [1080, 460] width 144 height 40
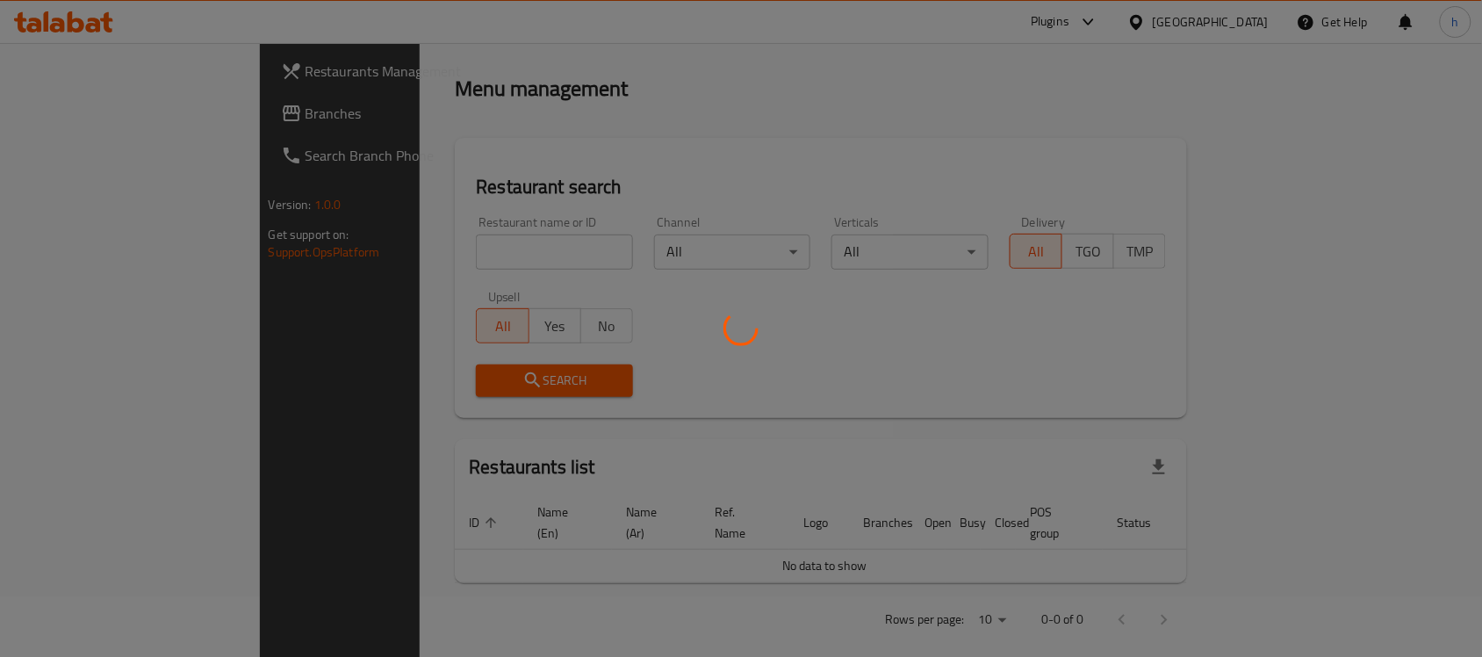
scroll to position [92, 0]
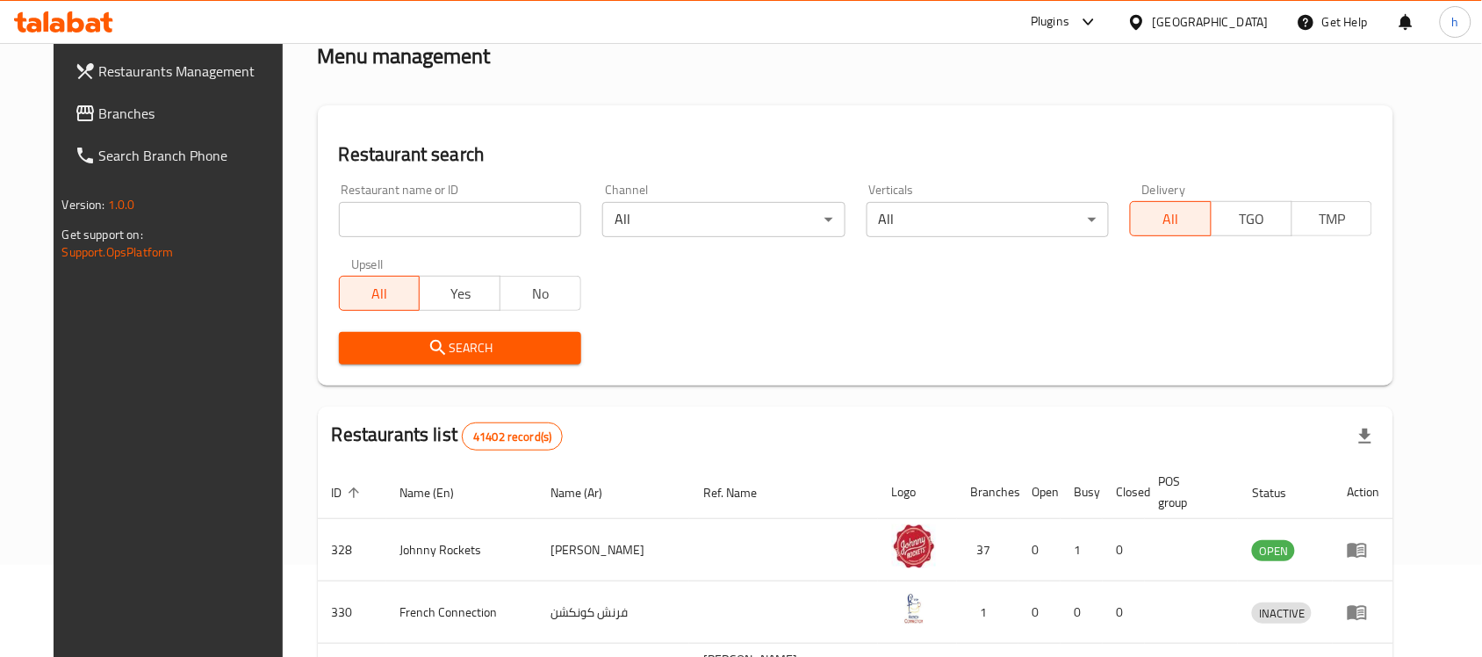
click at [99, 119] on span "Branches" at bounding box center [193, 113] width 188 height 21
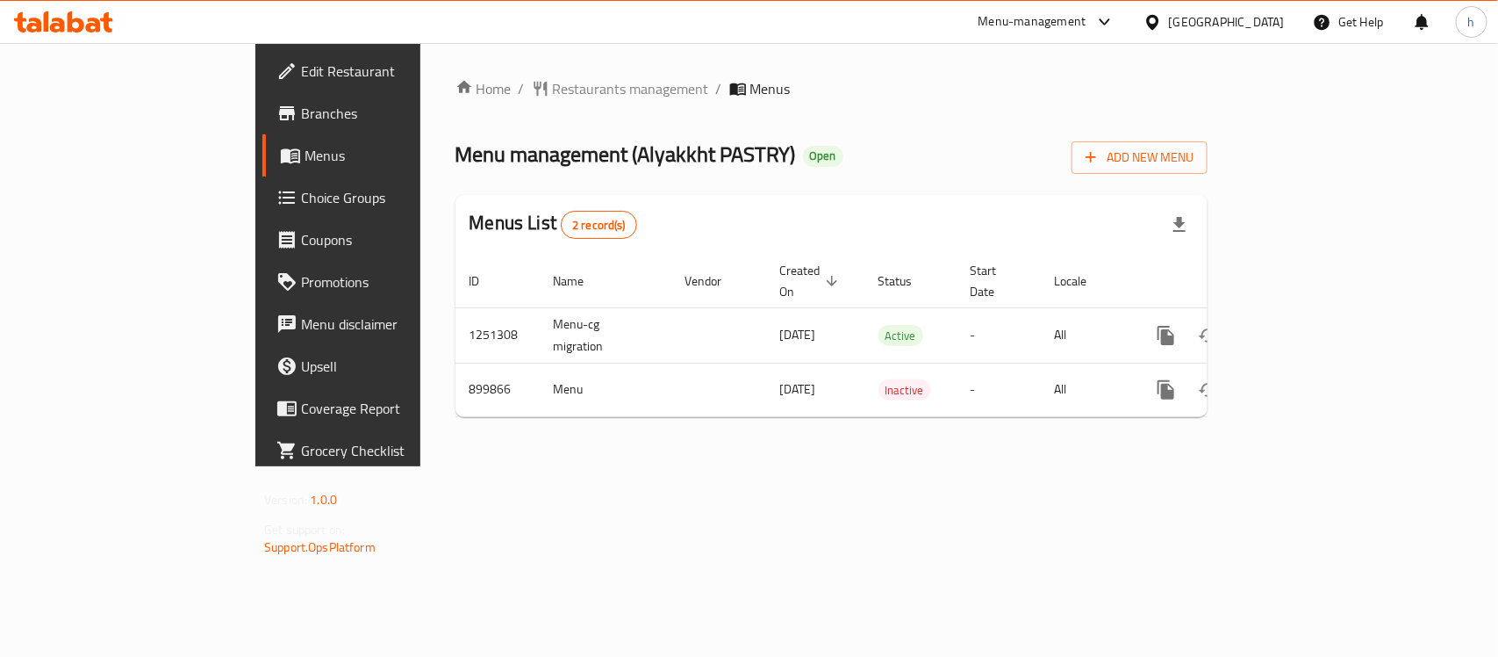
click at [774, 466] on div "Home / Restaurants management / Menus Menu management ( Alyakkht PASTRY ) Open …" at bounding box center [831, 254] width 823 height 423
click at [553, 82] on span "Restaurants management" at bounding box center [631, 88] width 156 height 21
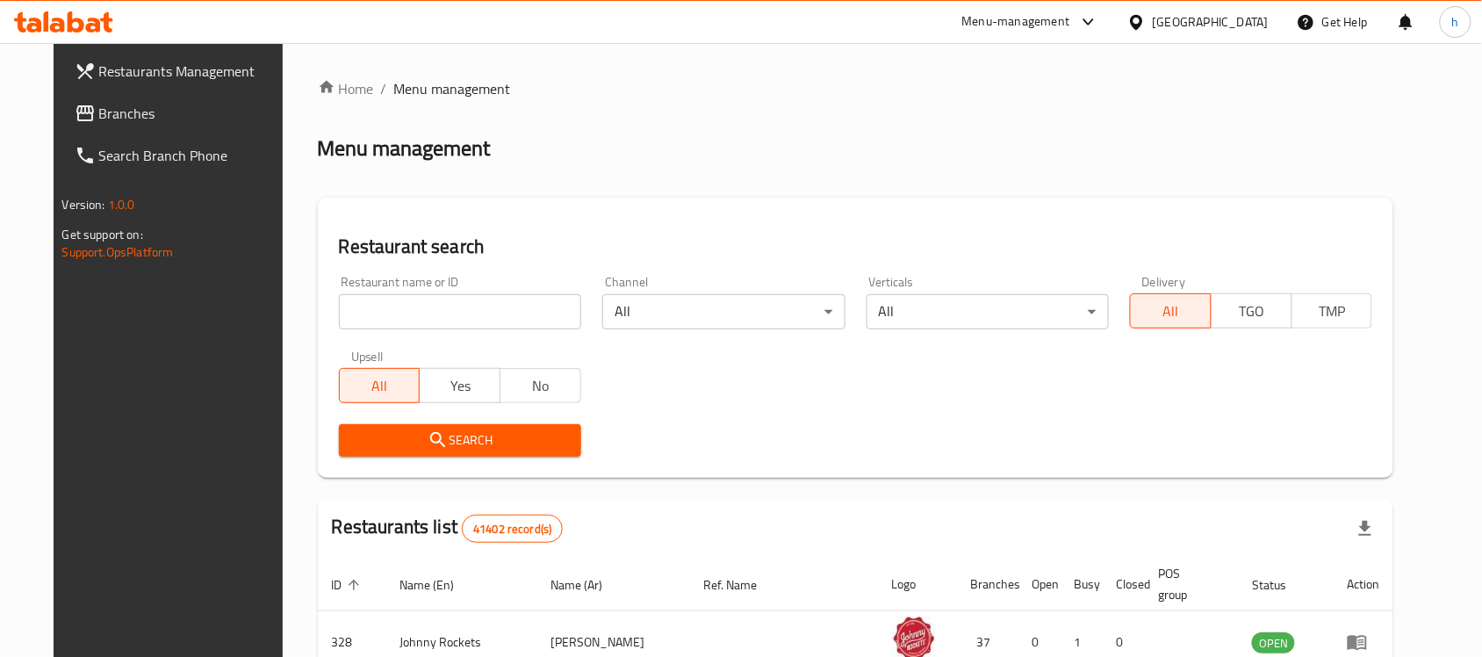
click at [99, 106] on span "Branches" at bounding box center [193, 113] width 188 height 21
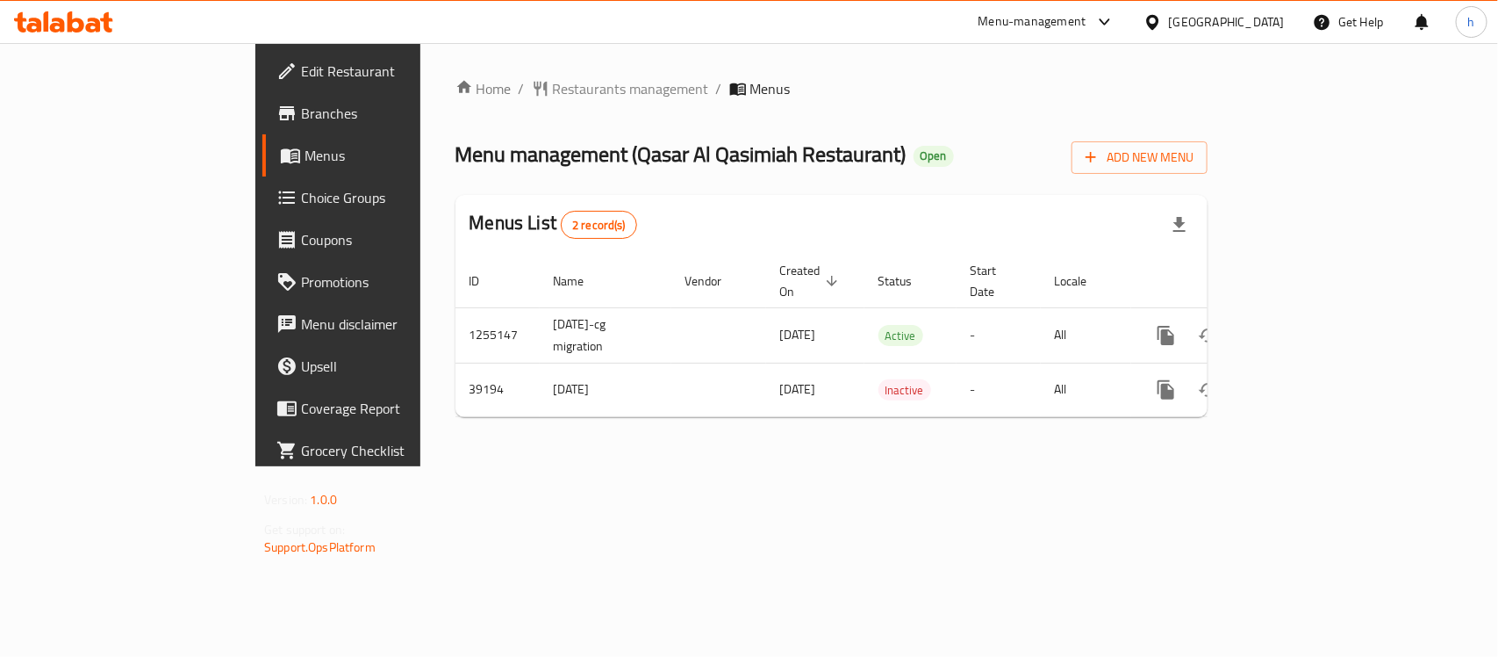
click at [1160, 27] on icon at bounding box center [1153, 22] width 18 height 18
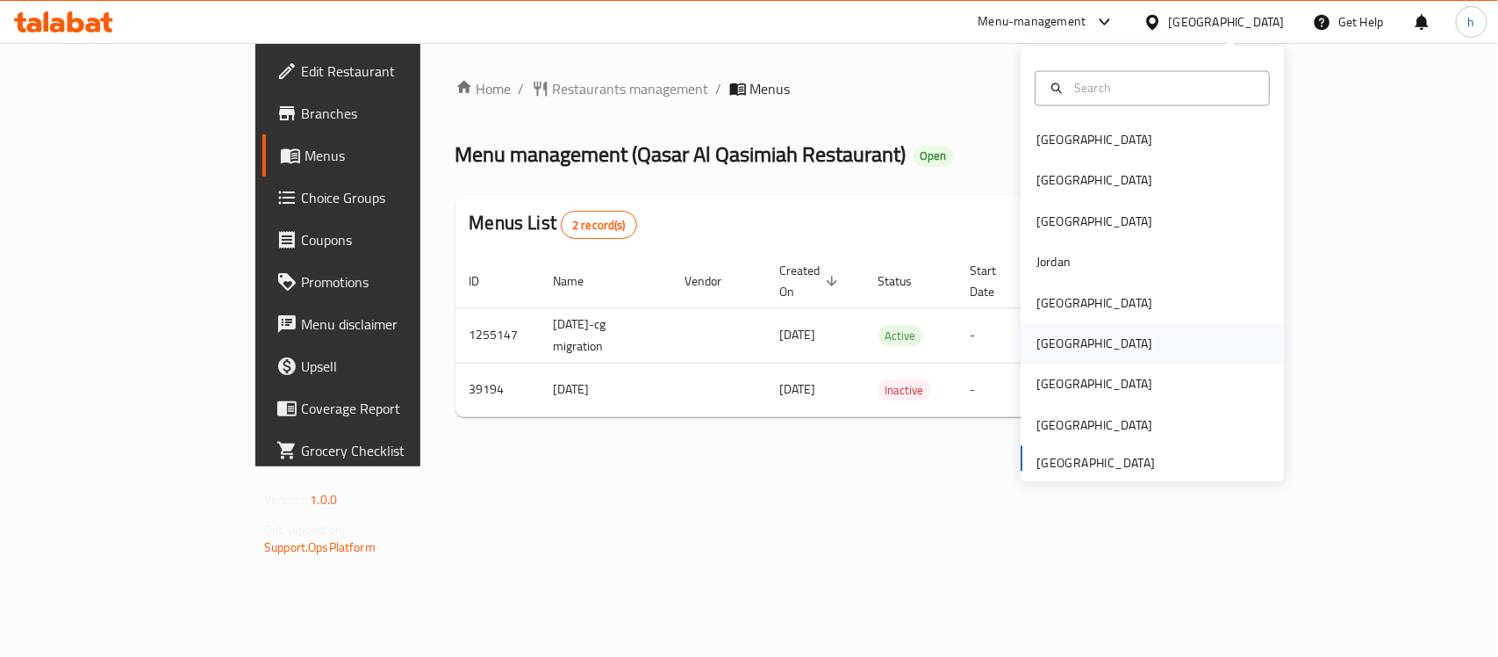
click at [1065, 339] on div "[GEOGRAPHIC_DATA]" at bounding box center [1095, 344] width 144 height 40
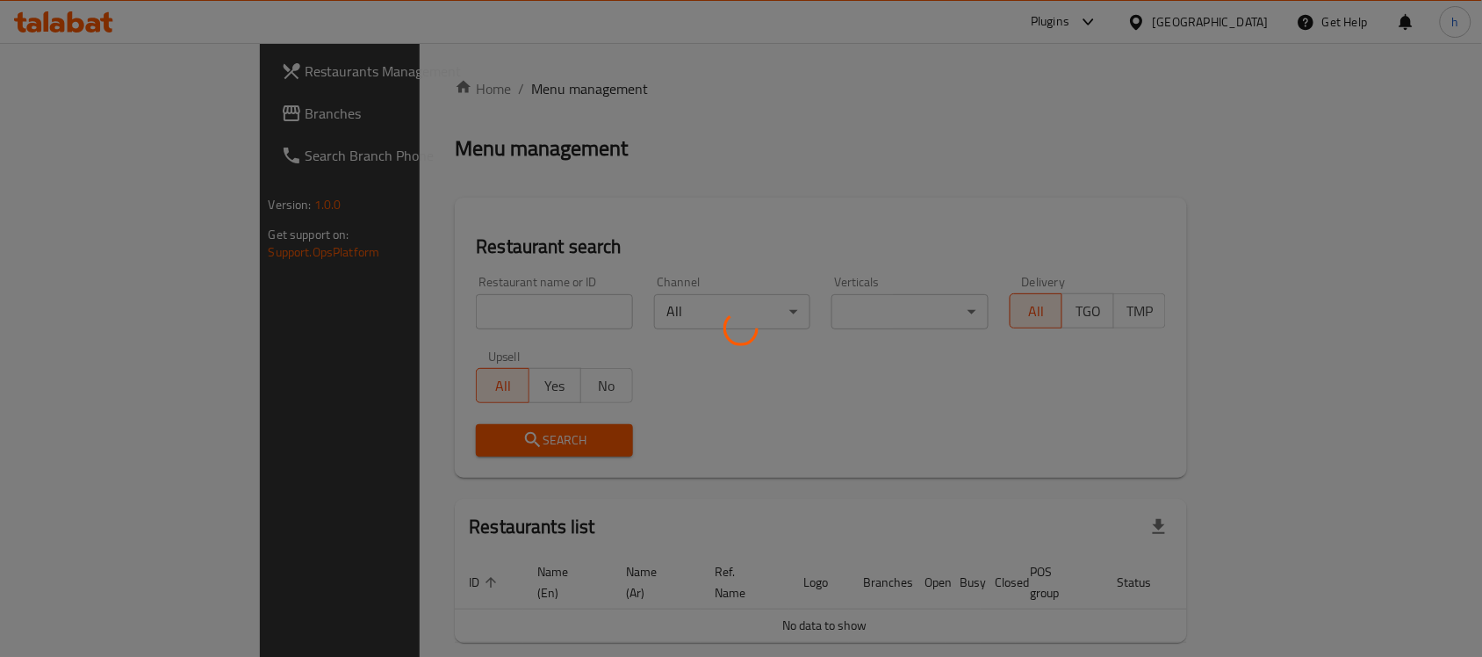
click at [86, 115] on div at bounding box center [741, 328] width 1482 height 657
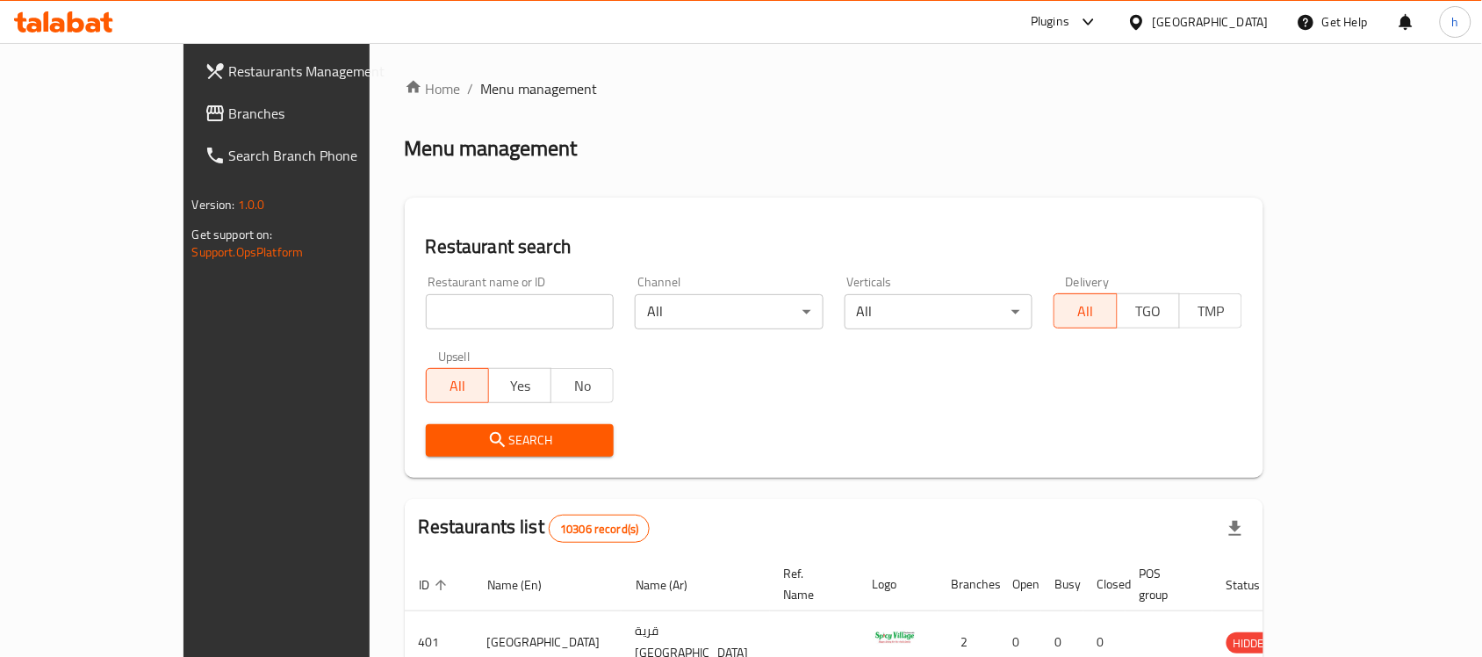
click at [77, 111] on div at bounding box center [741, 328] width 1482 height 657
click at [229, 111] on span "Branches" at bounding box center [323, 113] width 188 height 21
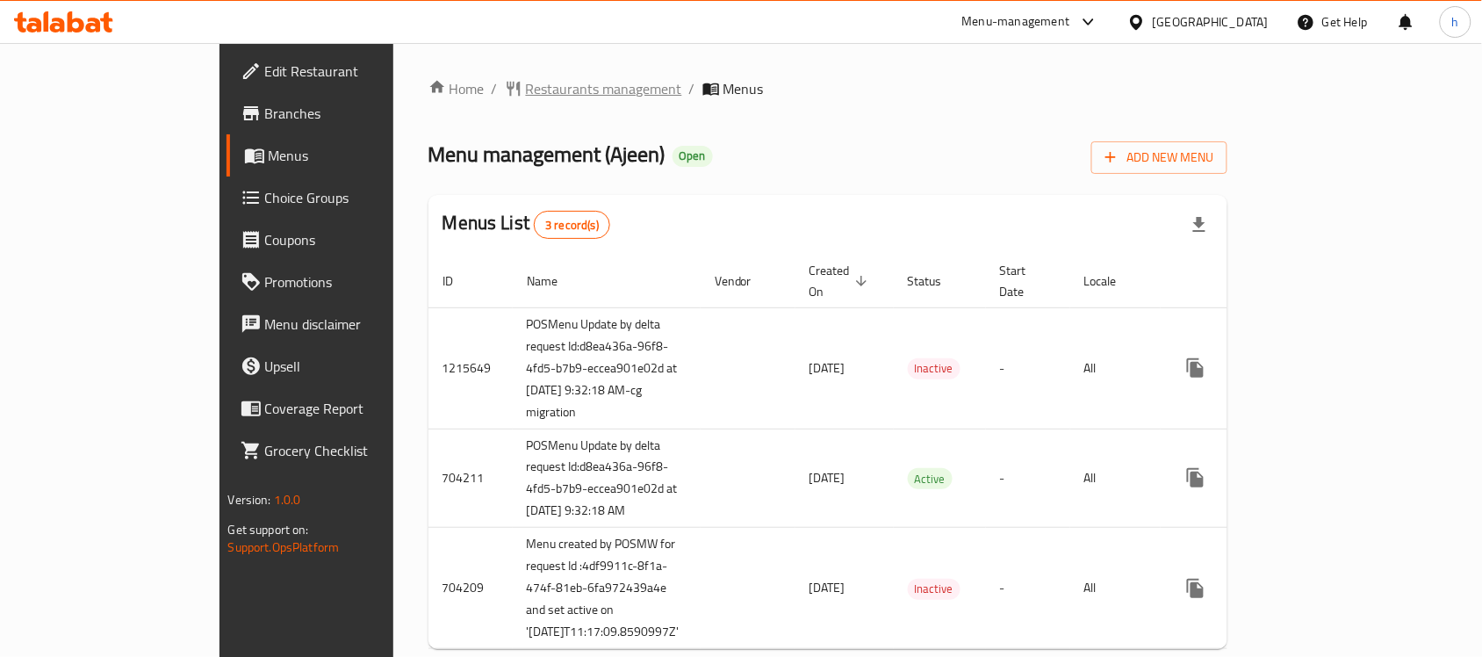
click at [526, 84] on span "Restaurants management" at bounding box center [604, 88] width 156 height 21
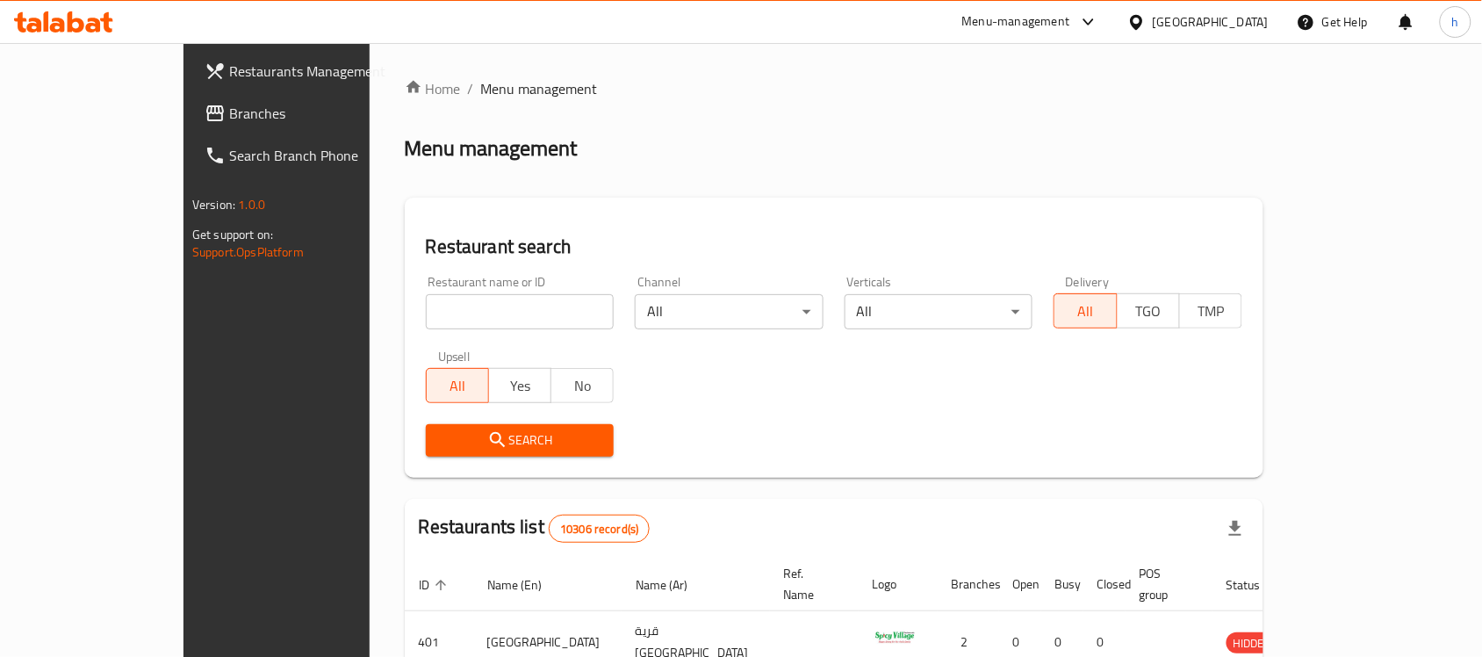
click at [480, 305] on input "search" at bounding box center [520, 311] width 189 height 35
paste input "601212"
type input "601212"
click at [487, 429] on icon "submit" at bounding box center [497, 439] width 21 height 21
